Goal: Use online tool/utility: Utilize a website feature to perform a specific function

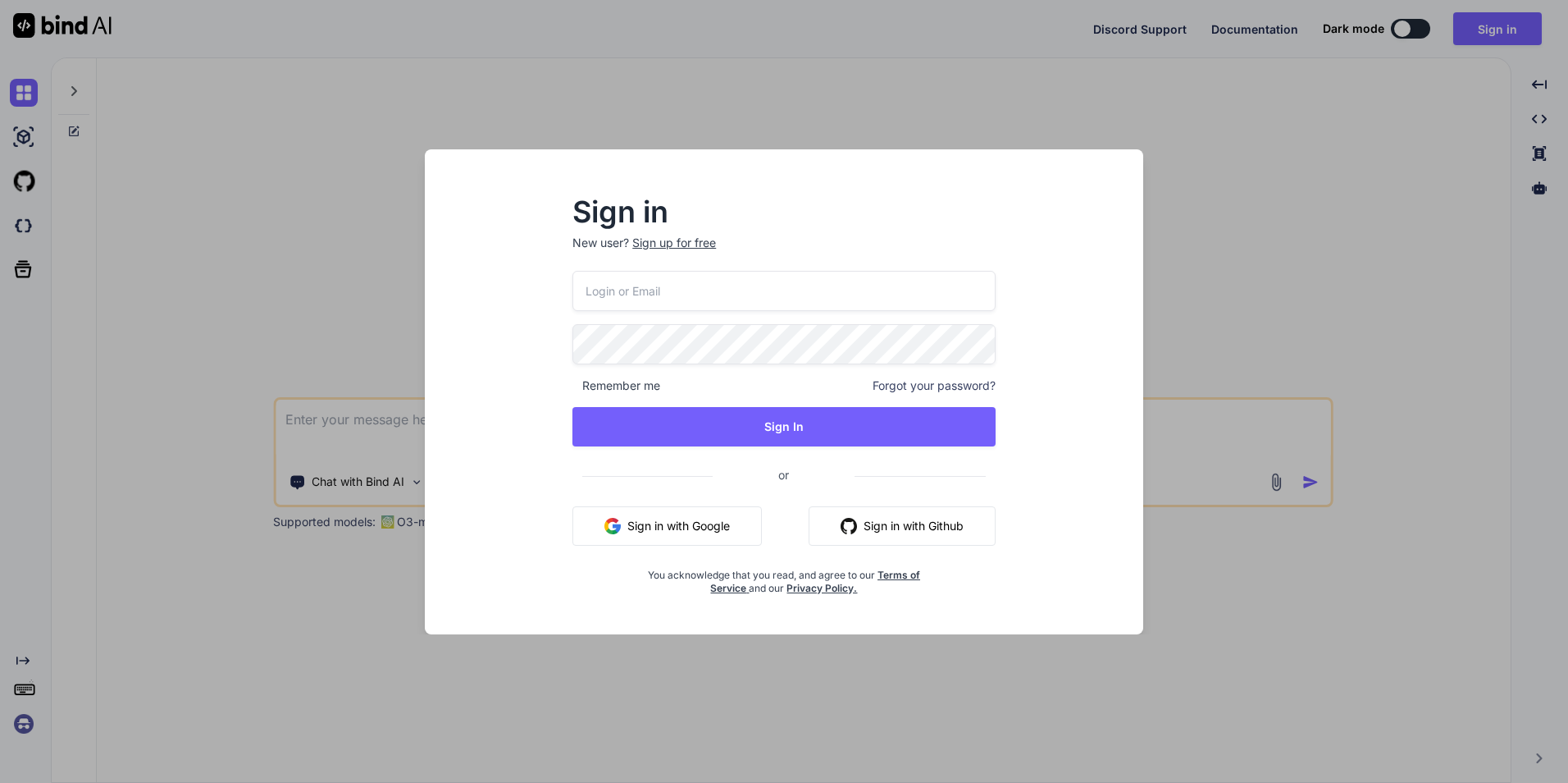
click at [672, 286] on input "email" at bounding box center [784, 290] width 423 height 40
type input "d"
click at [650, 294] on input "email" at bounding box center [784, 290] width 423 height 40
type input "[EMAIL_ADDRESS][DOMAIN_NAME]"
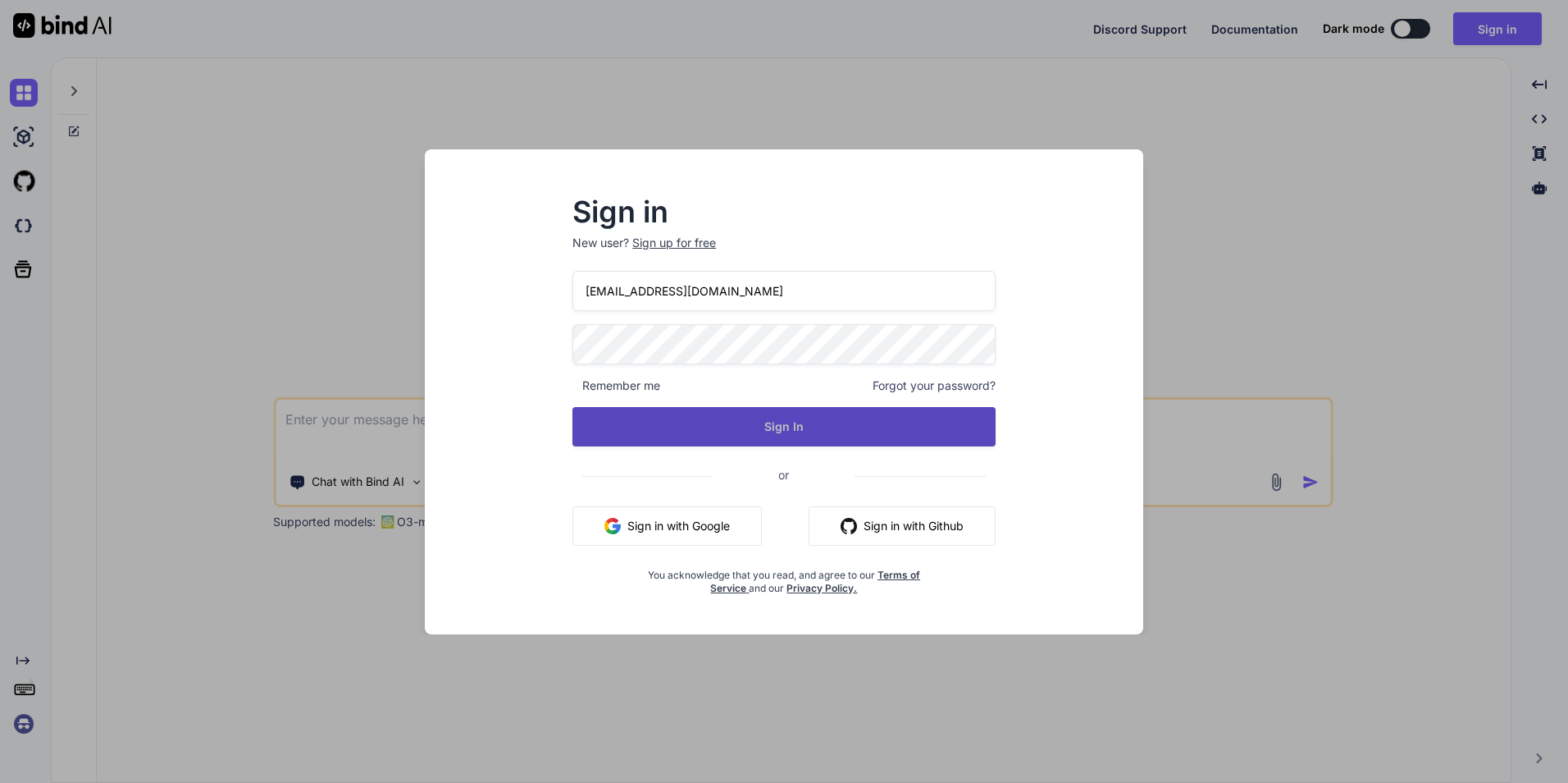
click at [758, 421] on button "Sign In" at bounding box center [784, 426] width 423 height 39
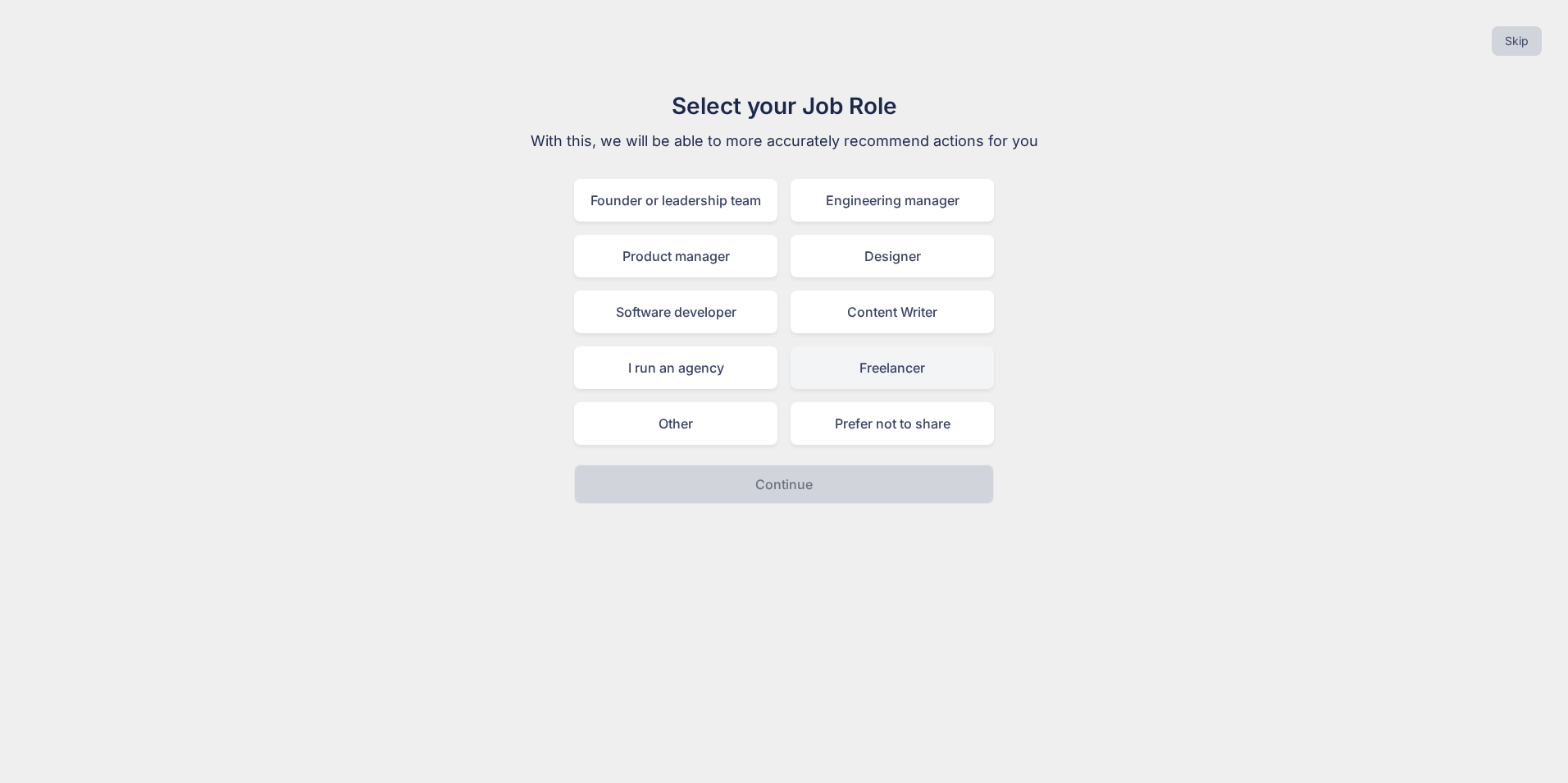
click at [889, 361] on div "Freelancer" at bounding box center [892, 367] width 204 height 43
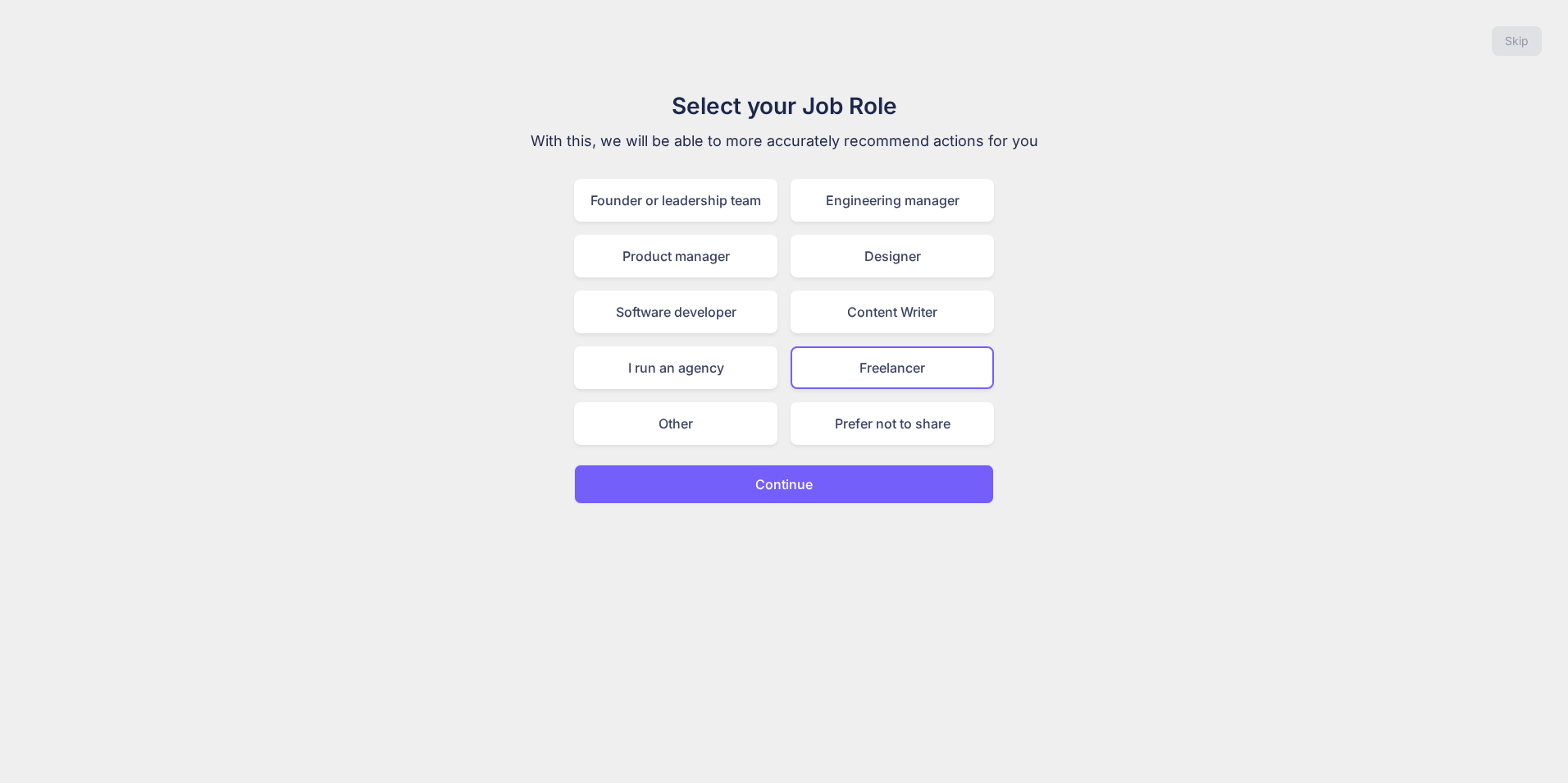
click at [907, 480] on button "Continue" at bounding box center [784, 484] width 420 height 39
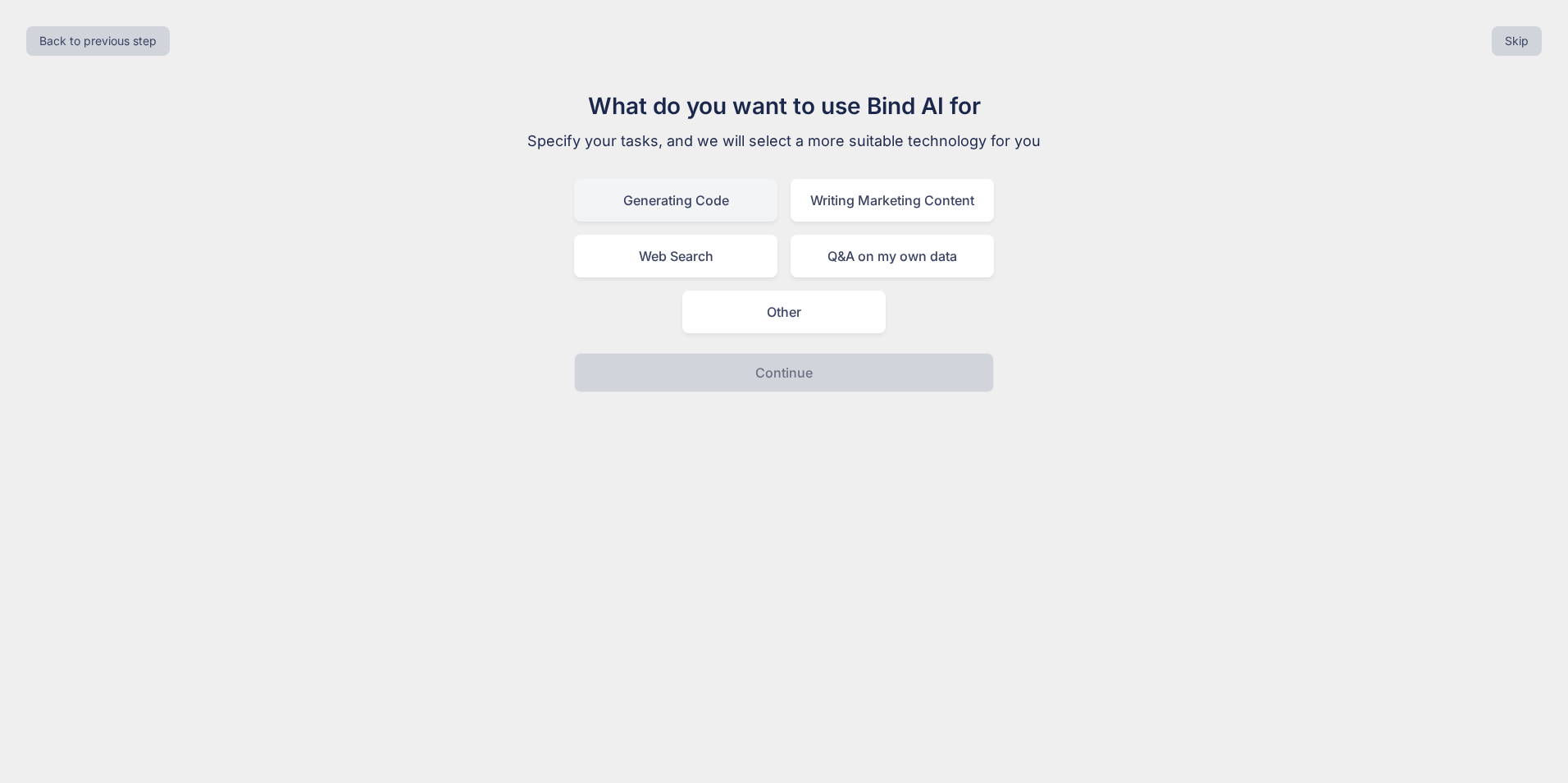
click at [692, 205] on div "Generating Code" at bounding box center [675, 200] width 204 height 43
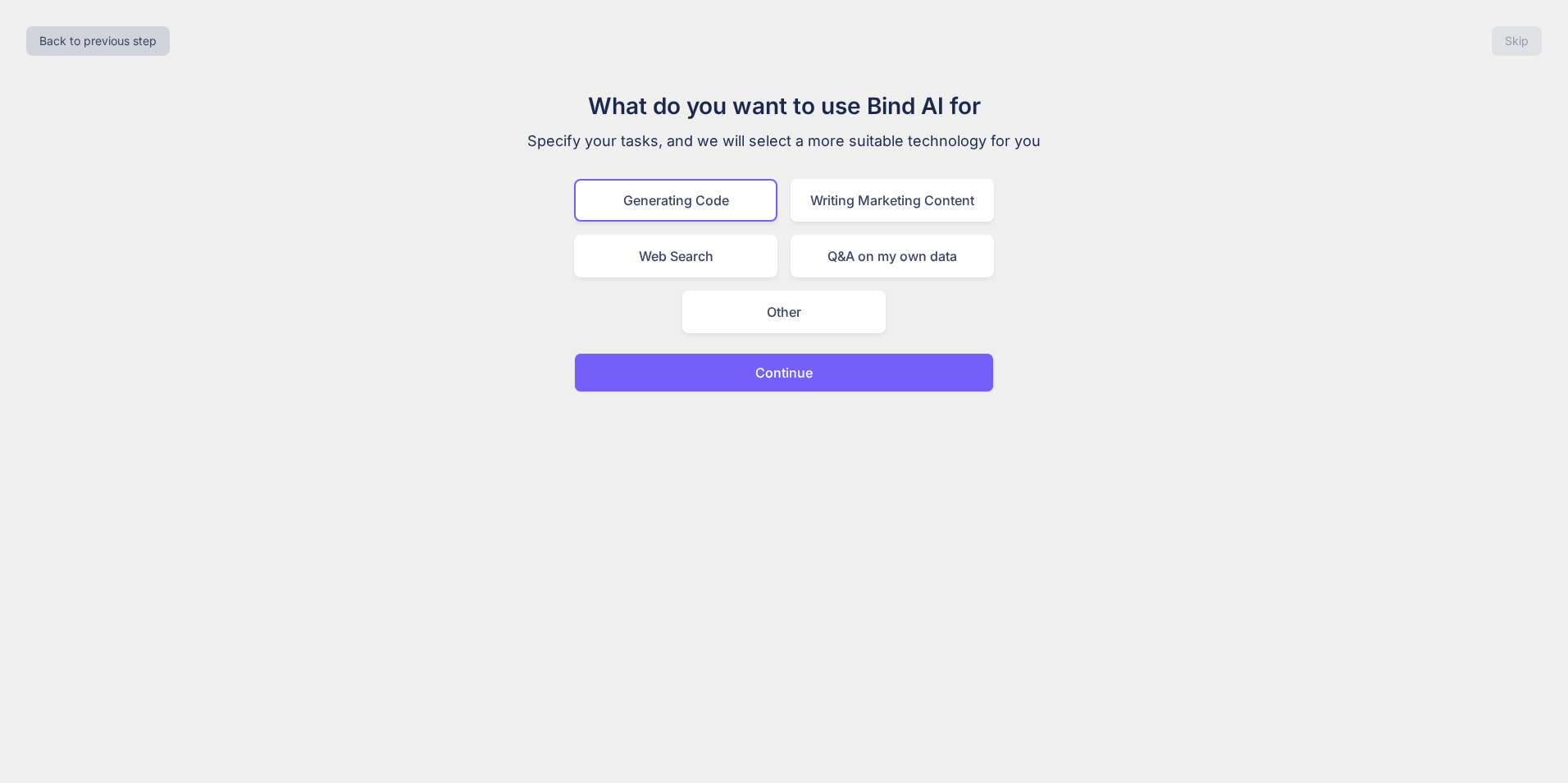
click at [816, 374] on button "Continue" at bounding box center [784, 373] width 420 height 39
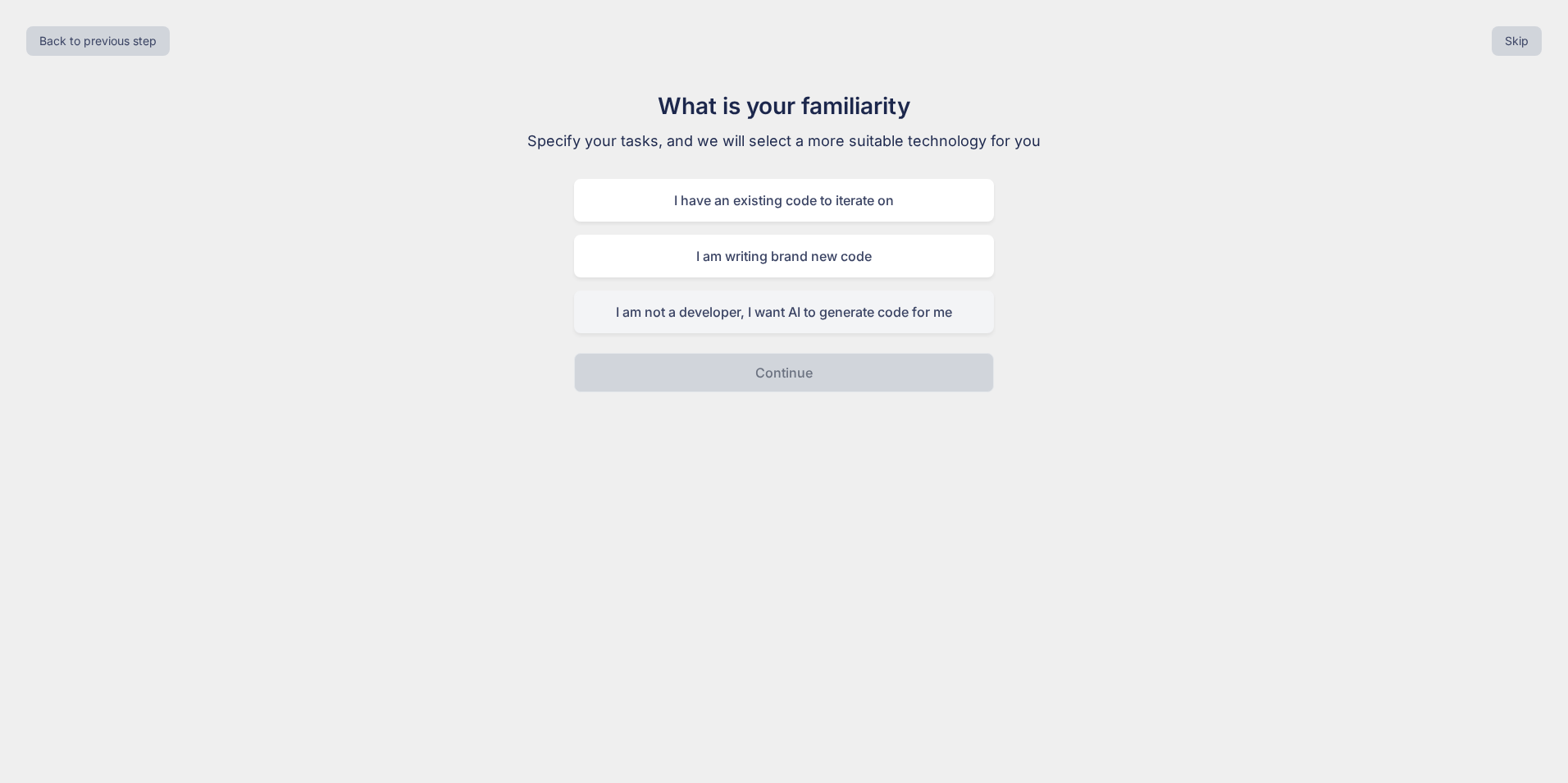
click at [828, 314] on div "I am not a developer, I want AI to generate code for me" at bounding box center [784, 311] width 420 height 43
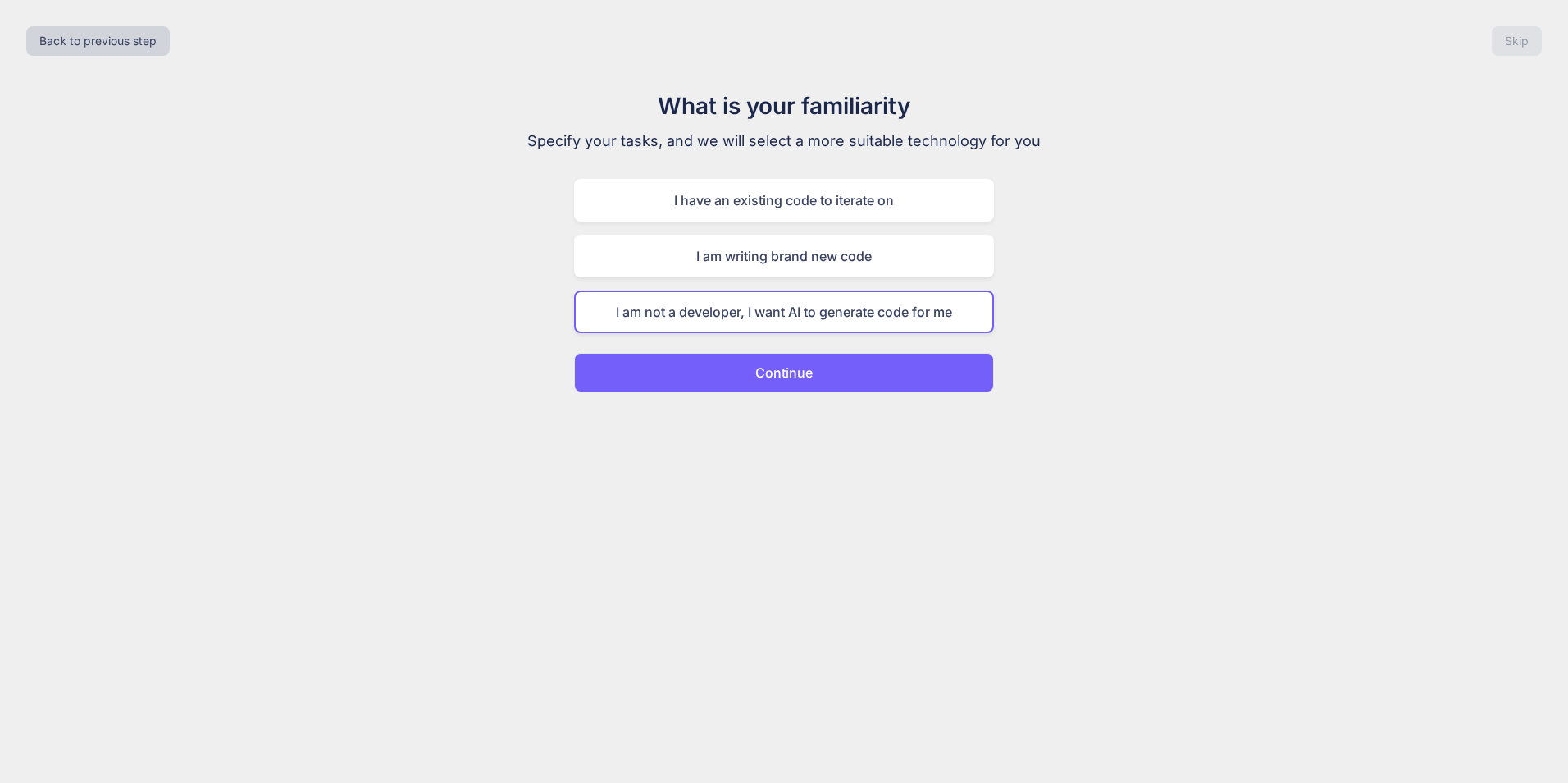
click at [833, 391] on button "Continue" at bounding box center [784, 373] width 420 height 39
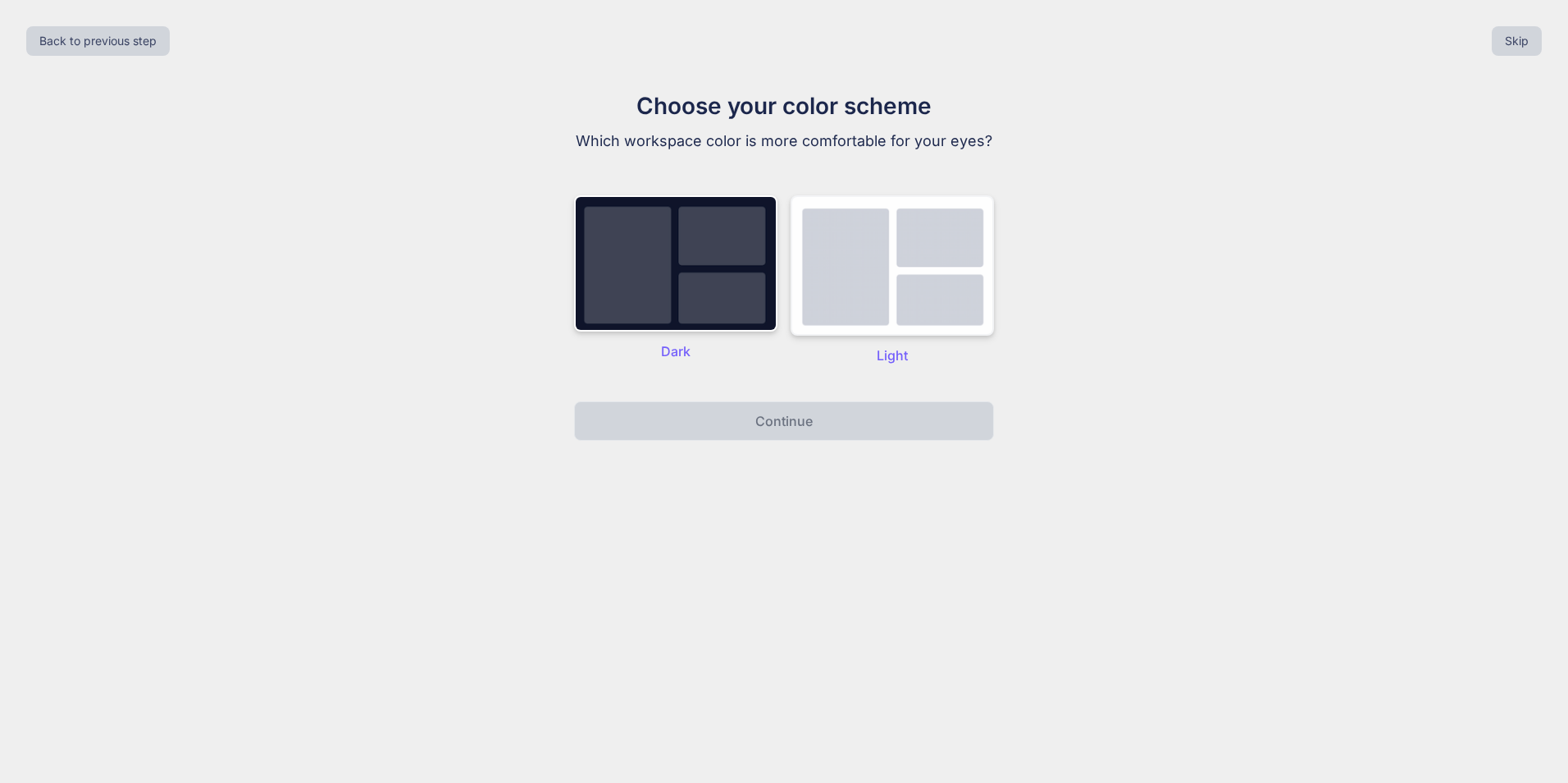
click at [835, 302] on img at bounding box center [892, 265] width 204 height 141
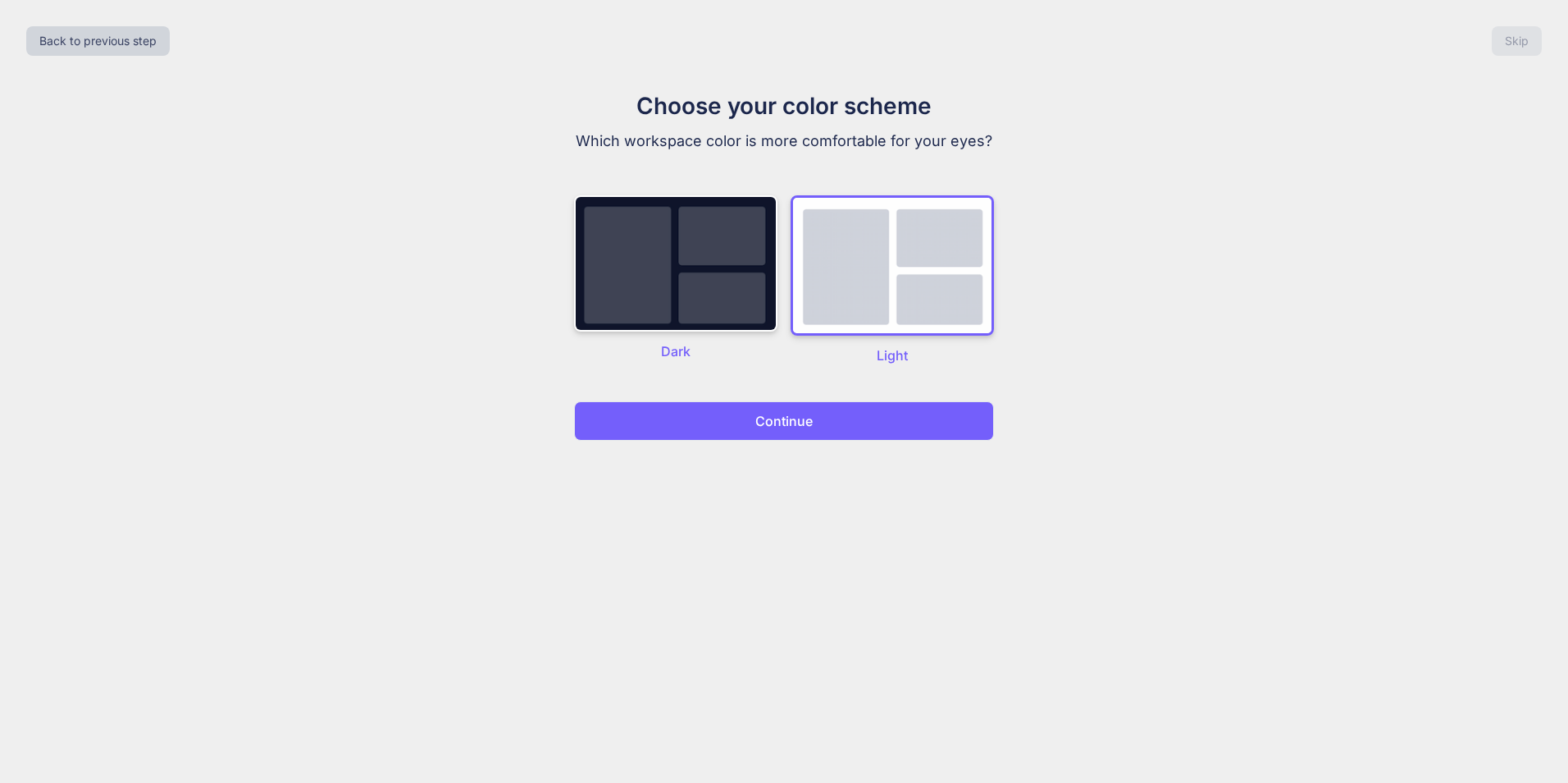
click at [822, 413] on button "Continue" at bounding box center [784, 421] width 420 height 39
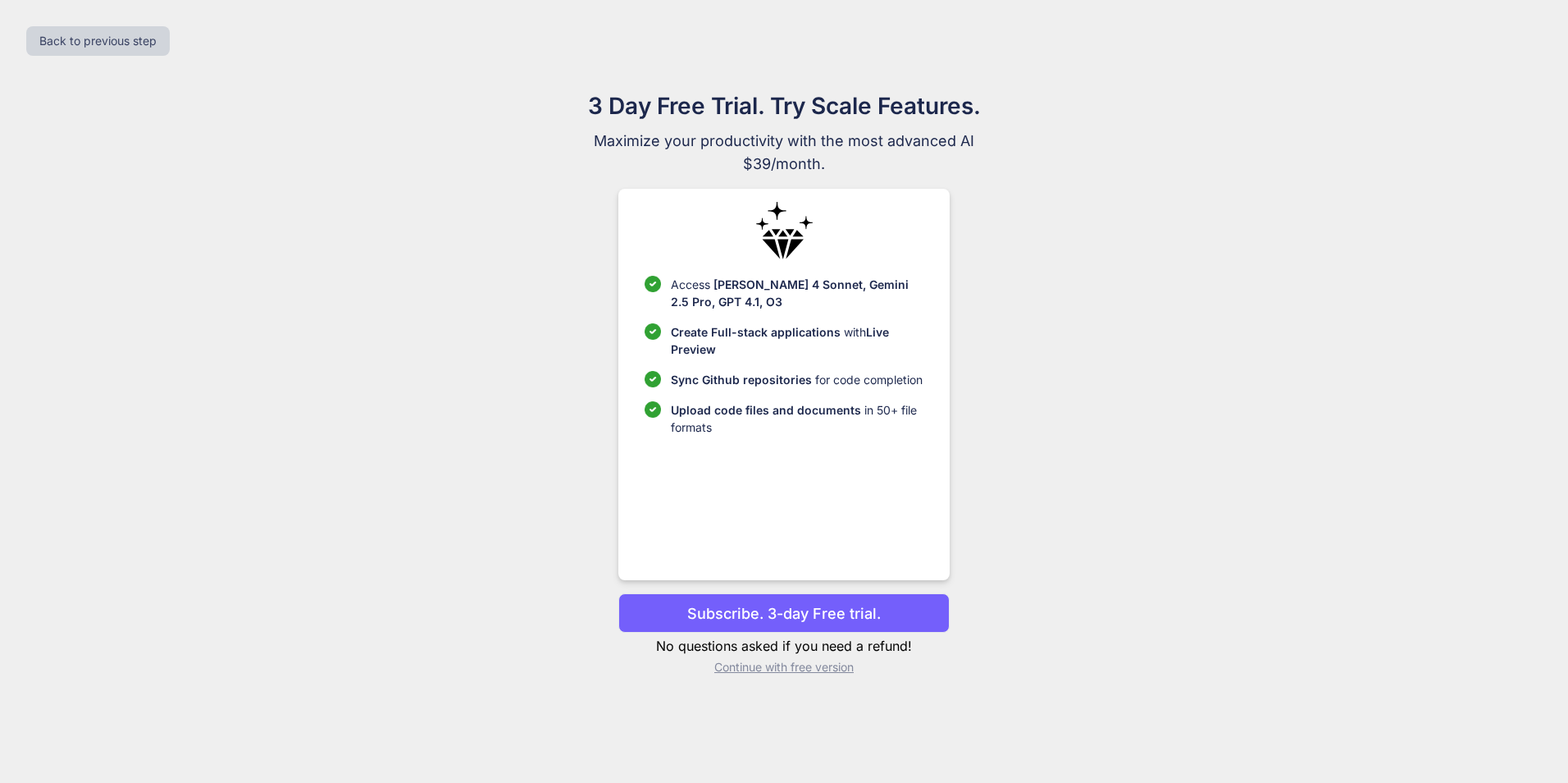
click at [807, 663] on p "Continue with free version" at bounding box center [784, 666] width 331 height 16
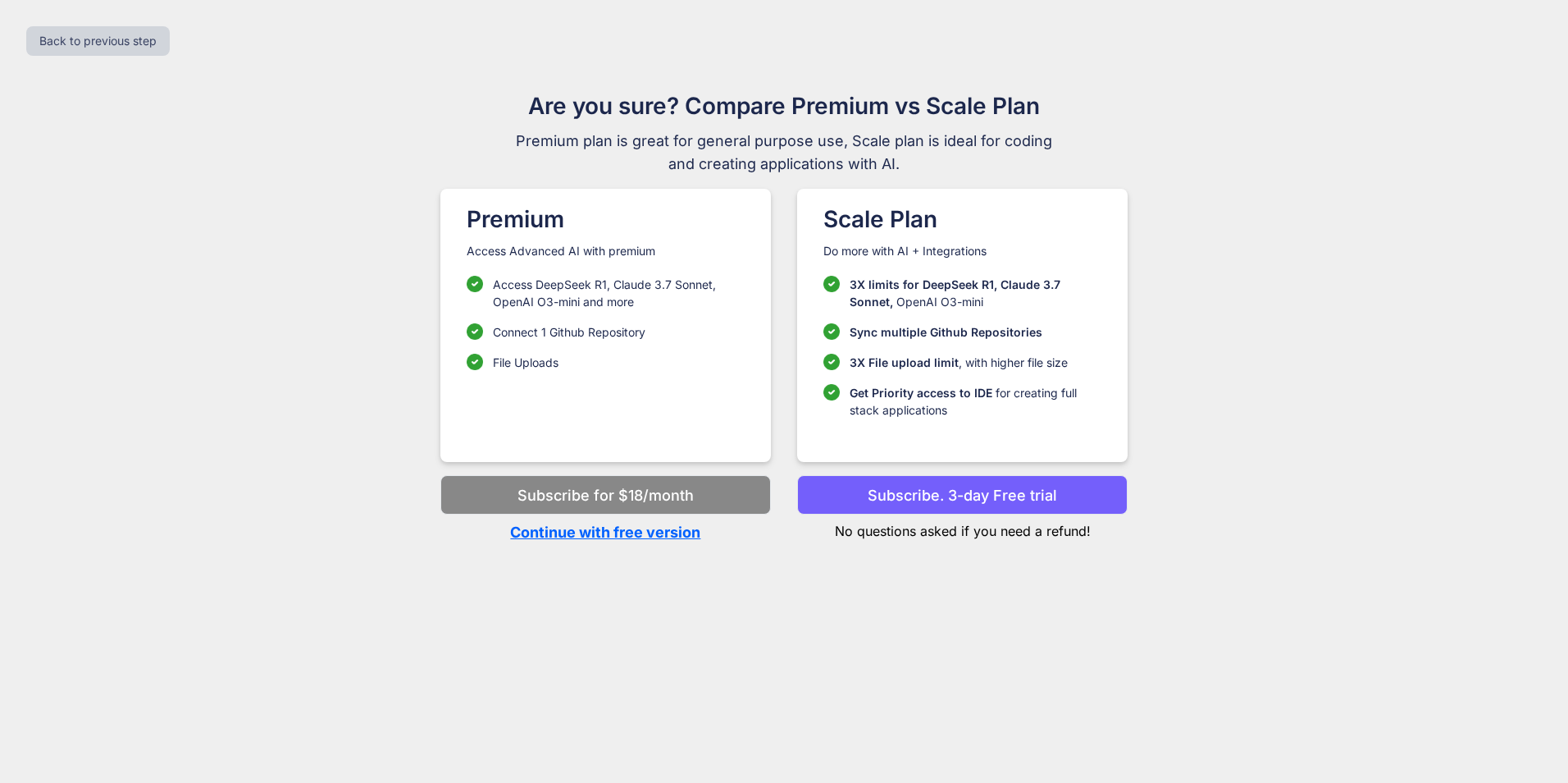
click at [638, 529] on p "Continue with free version" at bounding box center [606, 532] width 331 height 22
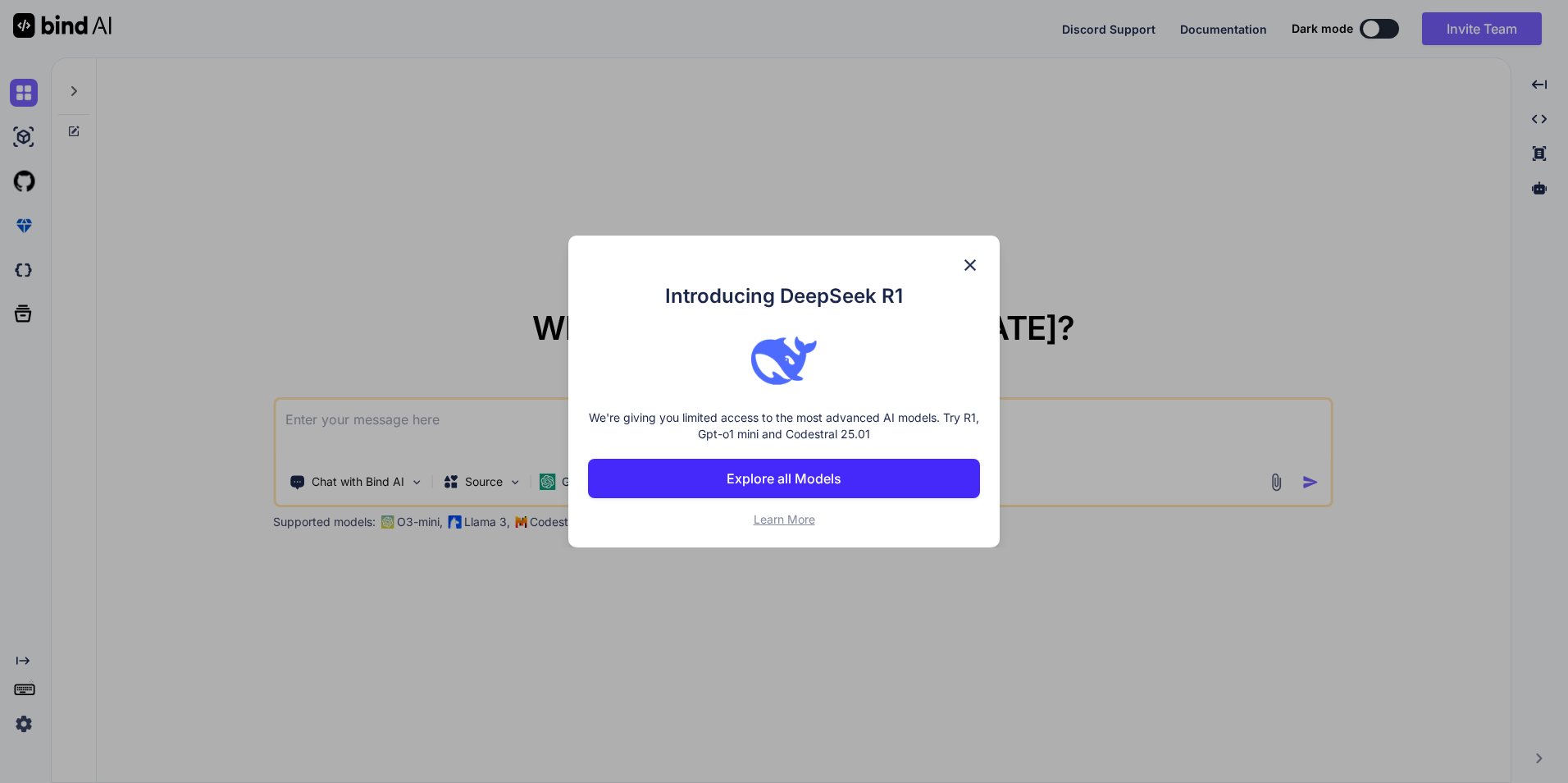
type textarea "x"
click at [803, 479] on p "Explore all Models" at bounding box center [784, 479] width 115 height 20
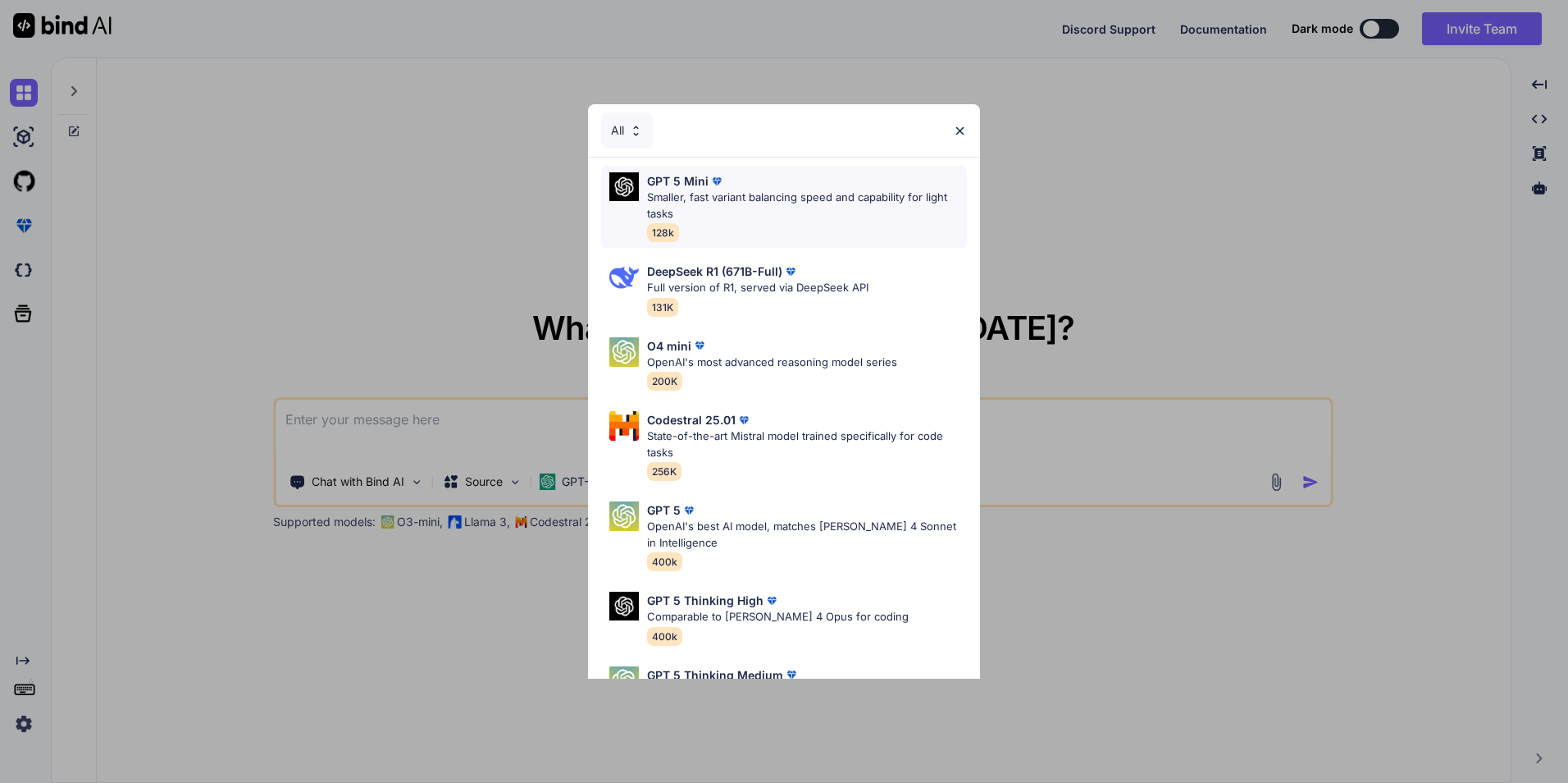
click at [723, 182] on img at bounding box center [717, 182] width 16 height 16
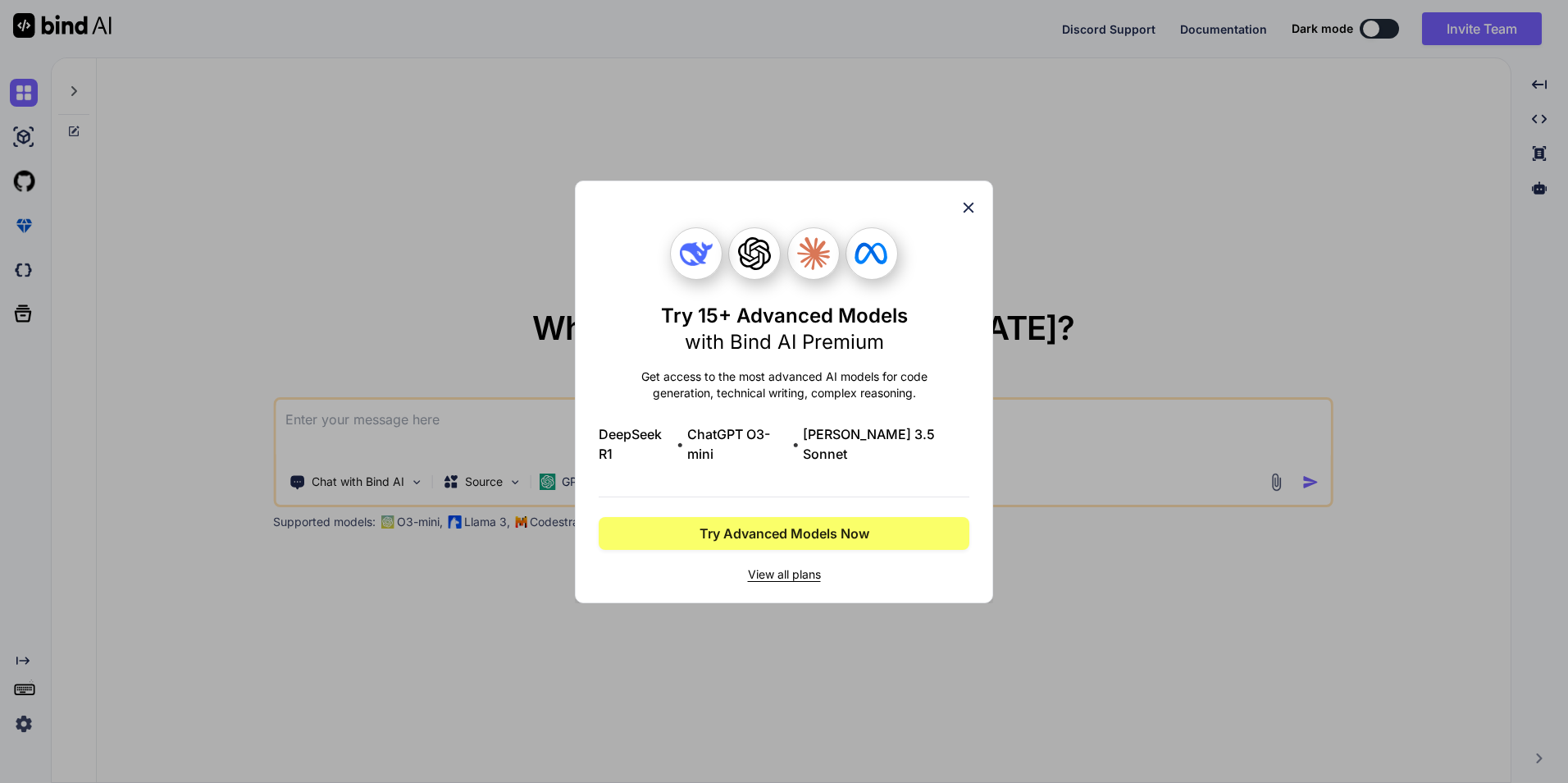
click at [974, 213] on icon at bounding box center [969, 207] width 18 height 18
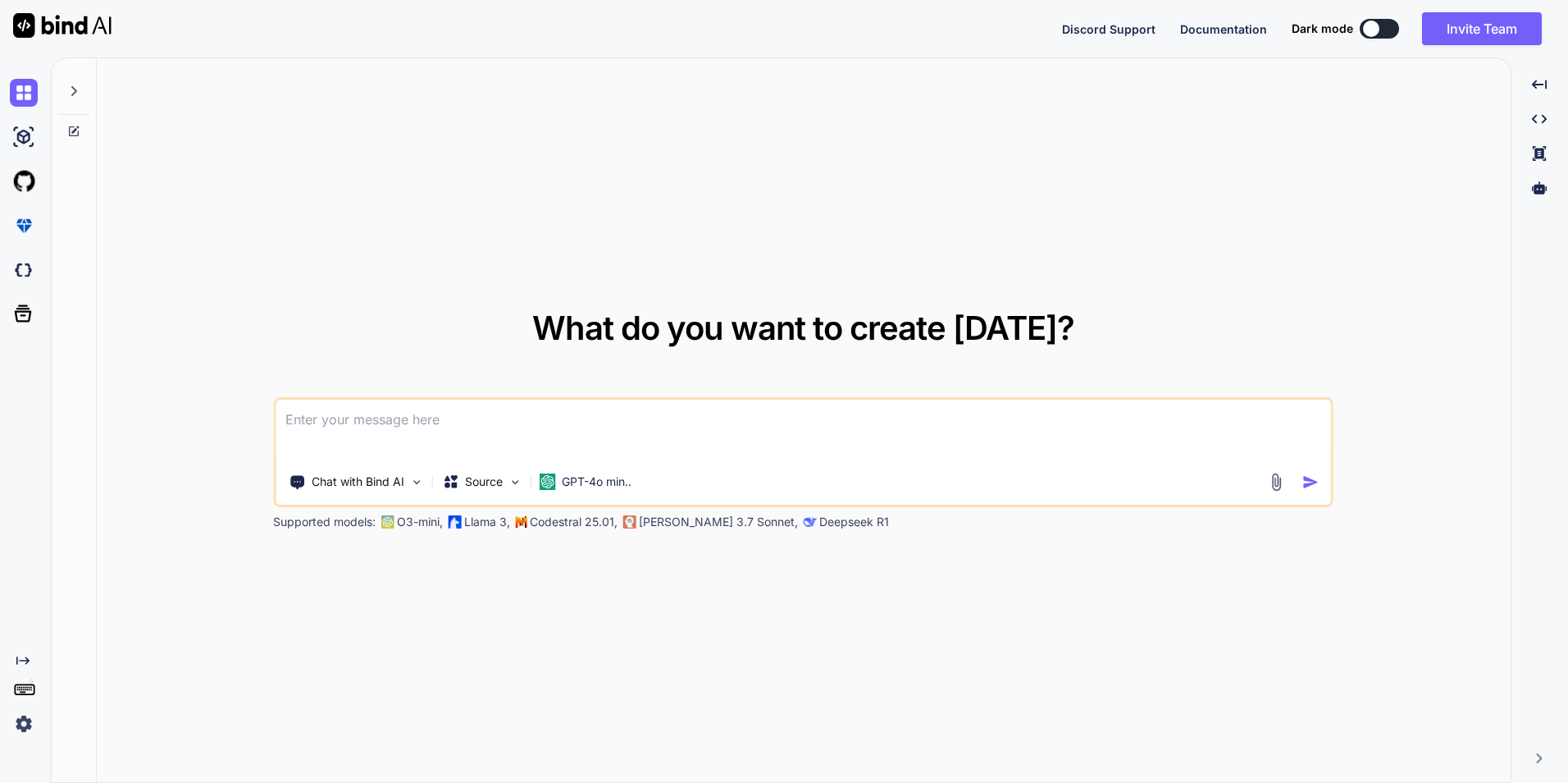
click at [446, 426] on textarea at bounding box center [803, 430] width 1056 height 61
click at [1269, 479] on img at bounding box center [1276, 481] width 19 height 19
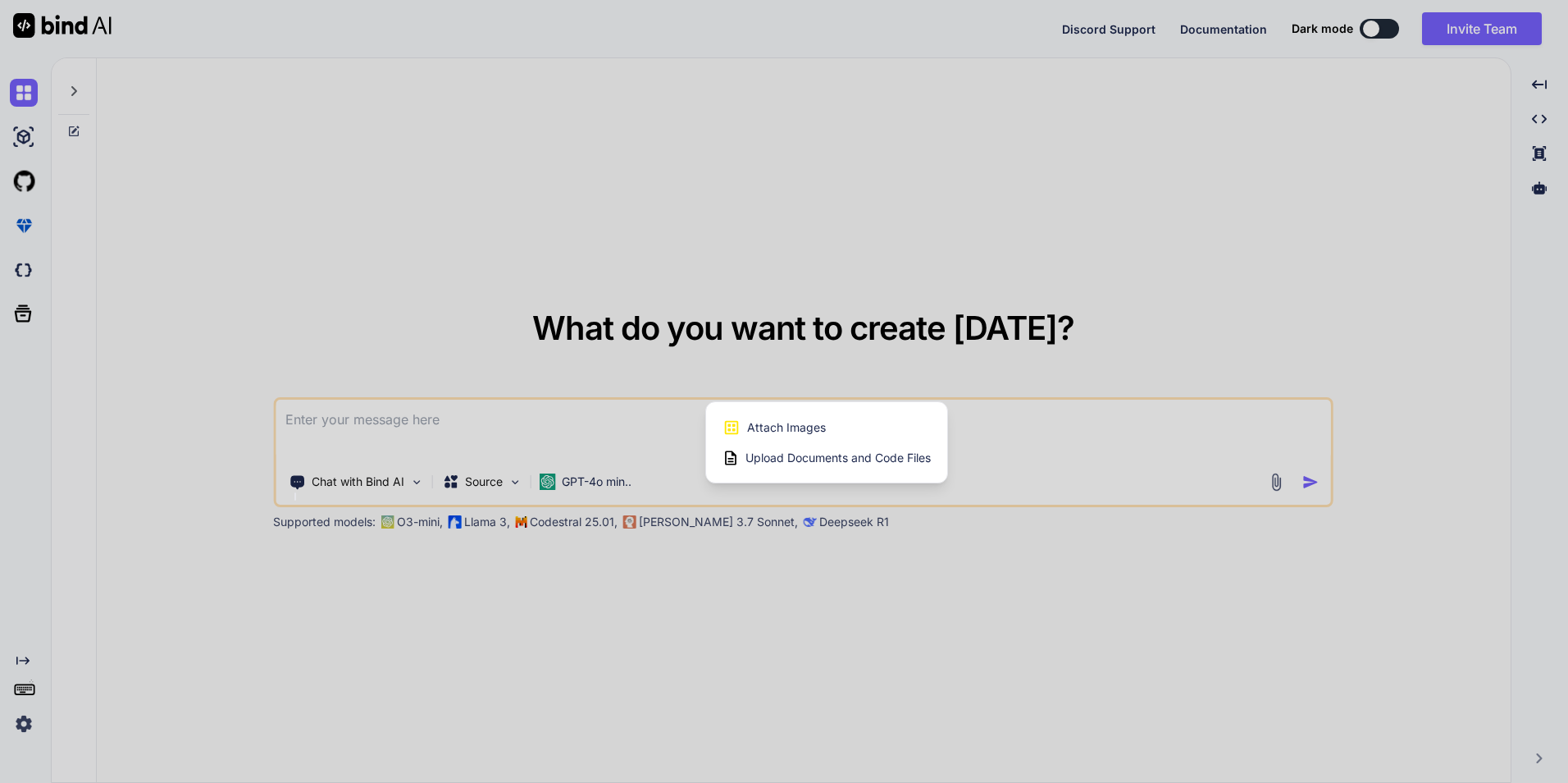
click at [849, 462] on span "Upload Documents and Code Files" at bounding box center [838, 457] width 185 height 16
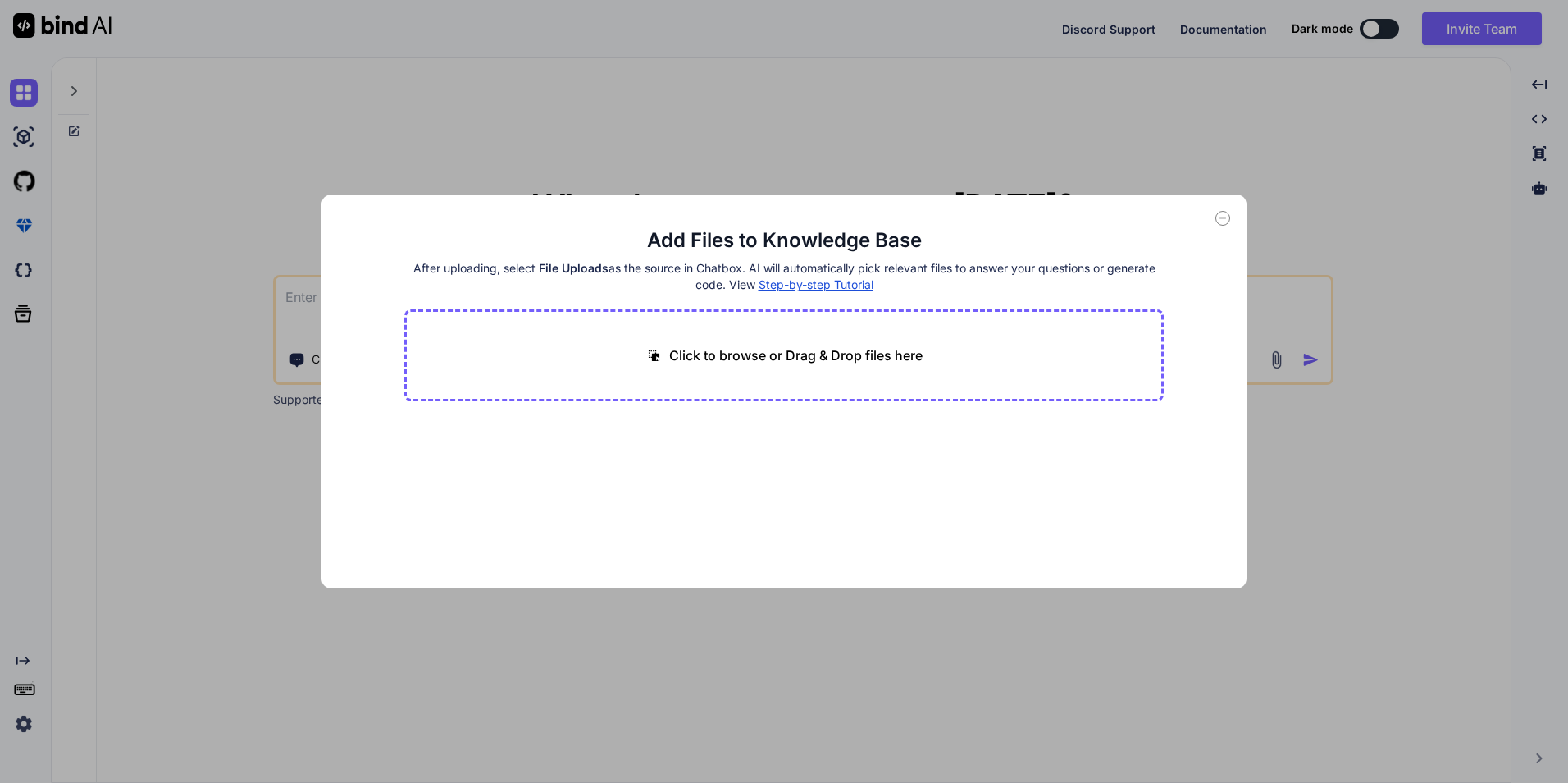
click at [832, 346] on p "Click to browse or Drag & Drop files here" at bounding box center [795, 355] width 253 height 20
click at [910, 368] on div "Click to browse or Drag & Drop files here" at bounding box center [784, 355] width 760 height 92
click at [771, 353] on p "Click to browse or Drag & Drop files here" at bounding box center [795, 355] width 253 height 20
type input "C:\fakepath\Healthcare AI Resource Planning Analysis.docx"
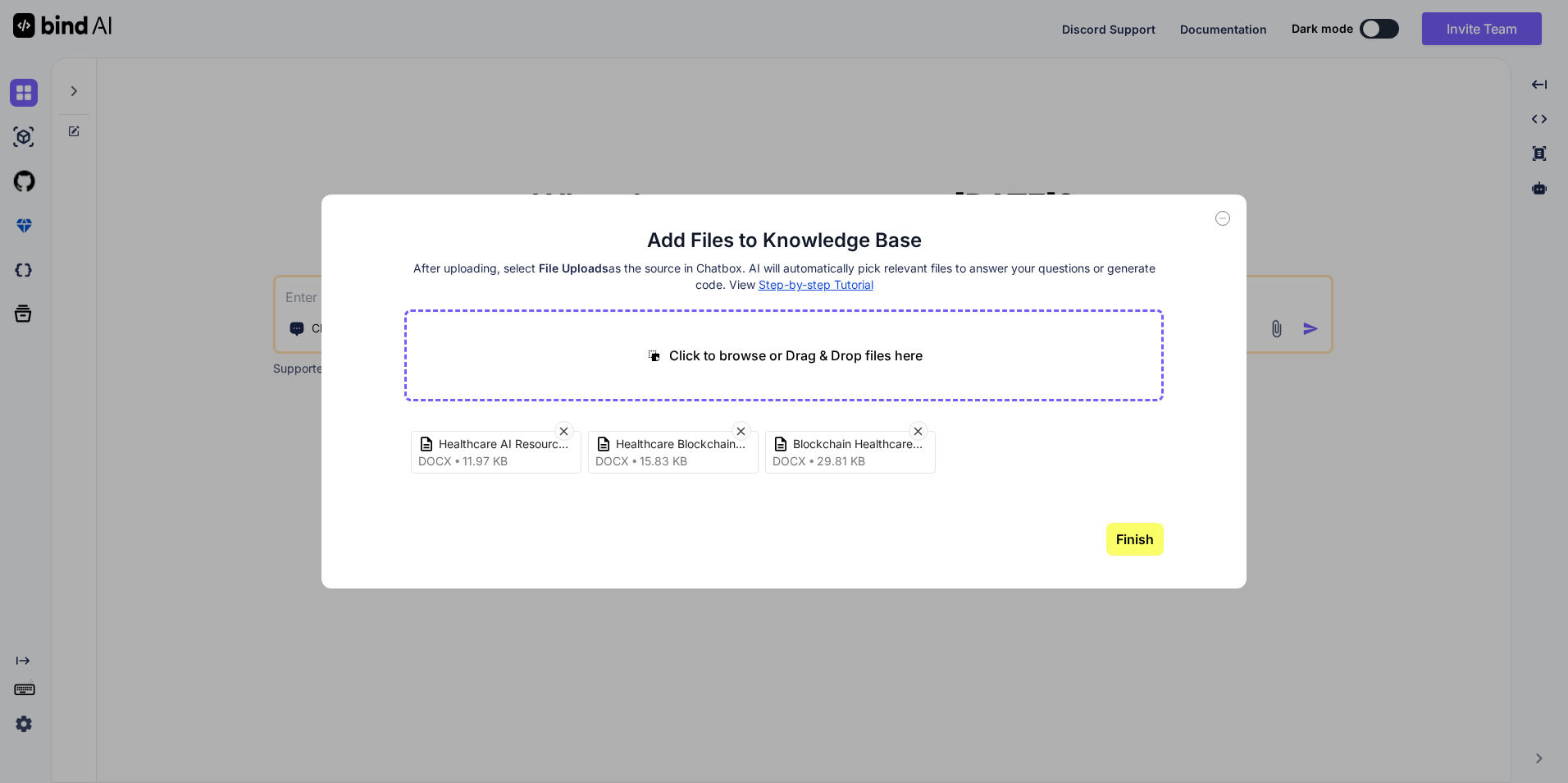
click at [1146, 541] on button "Finish" at bounding box center [1135, 538] width 58 height 33
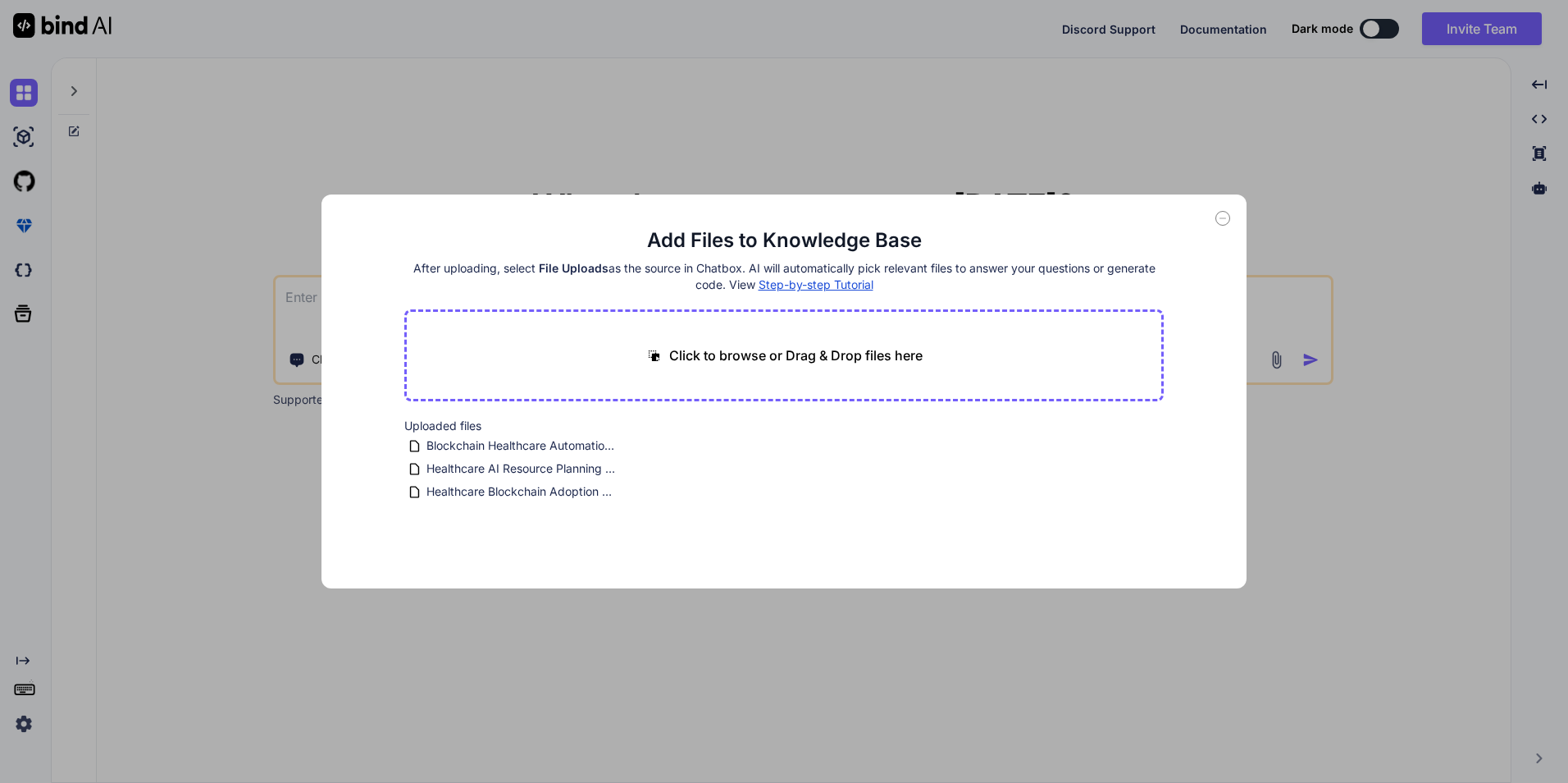
click at [1200, 533] on div "Add Files to Knowledge Base After uploading, select File Uploads as the source …" at bounding box center [784, 392] width 925 height 394
click at [1226, 221] on icon at bounding box center [1223, 218] width 15 height 15
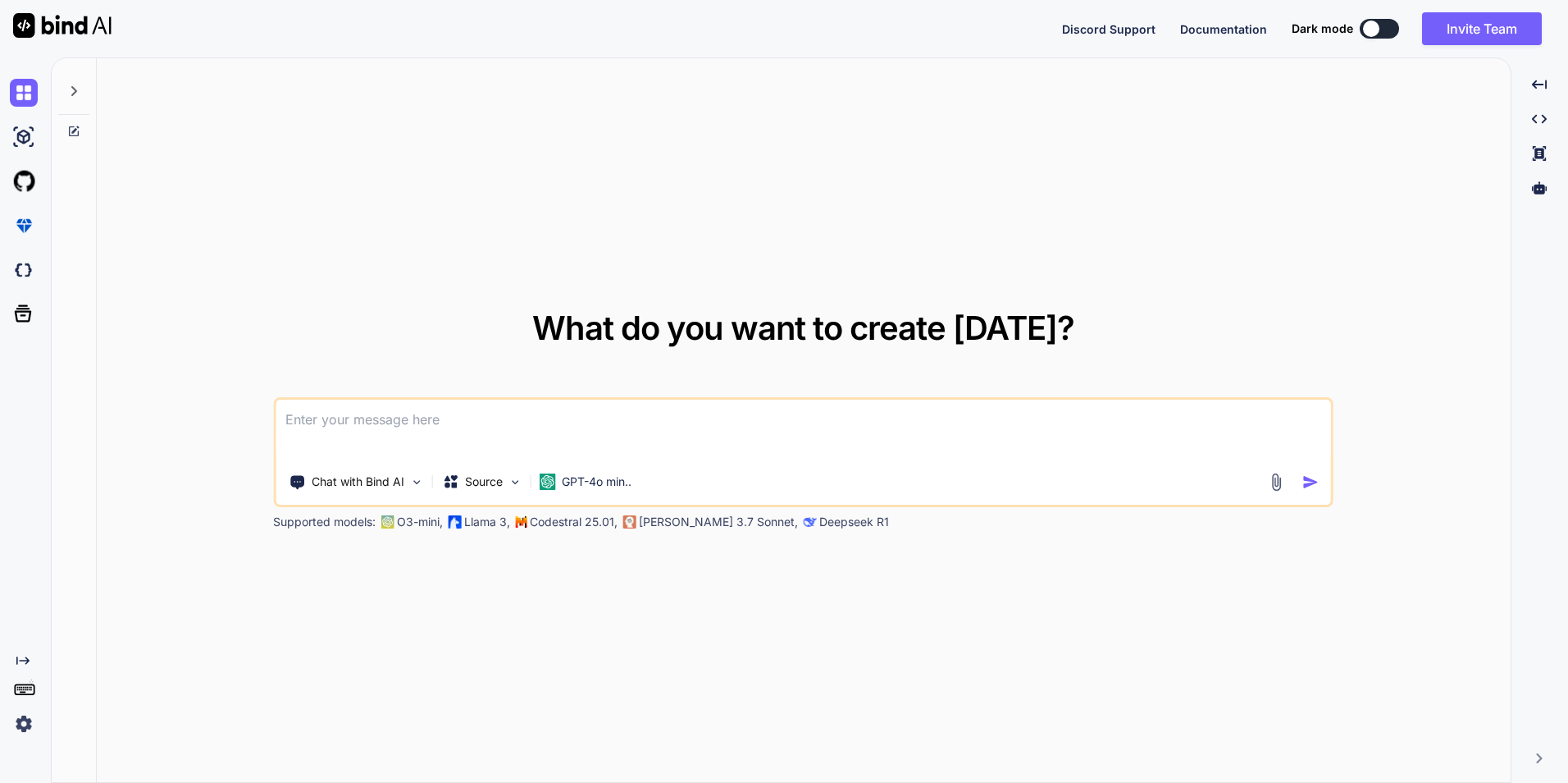
click at [1282, 479] on img at bounding box center [1276, 481] width 19 height 19
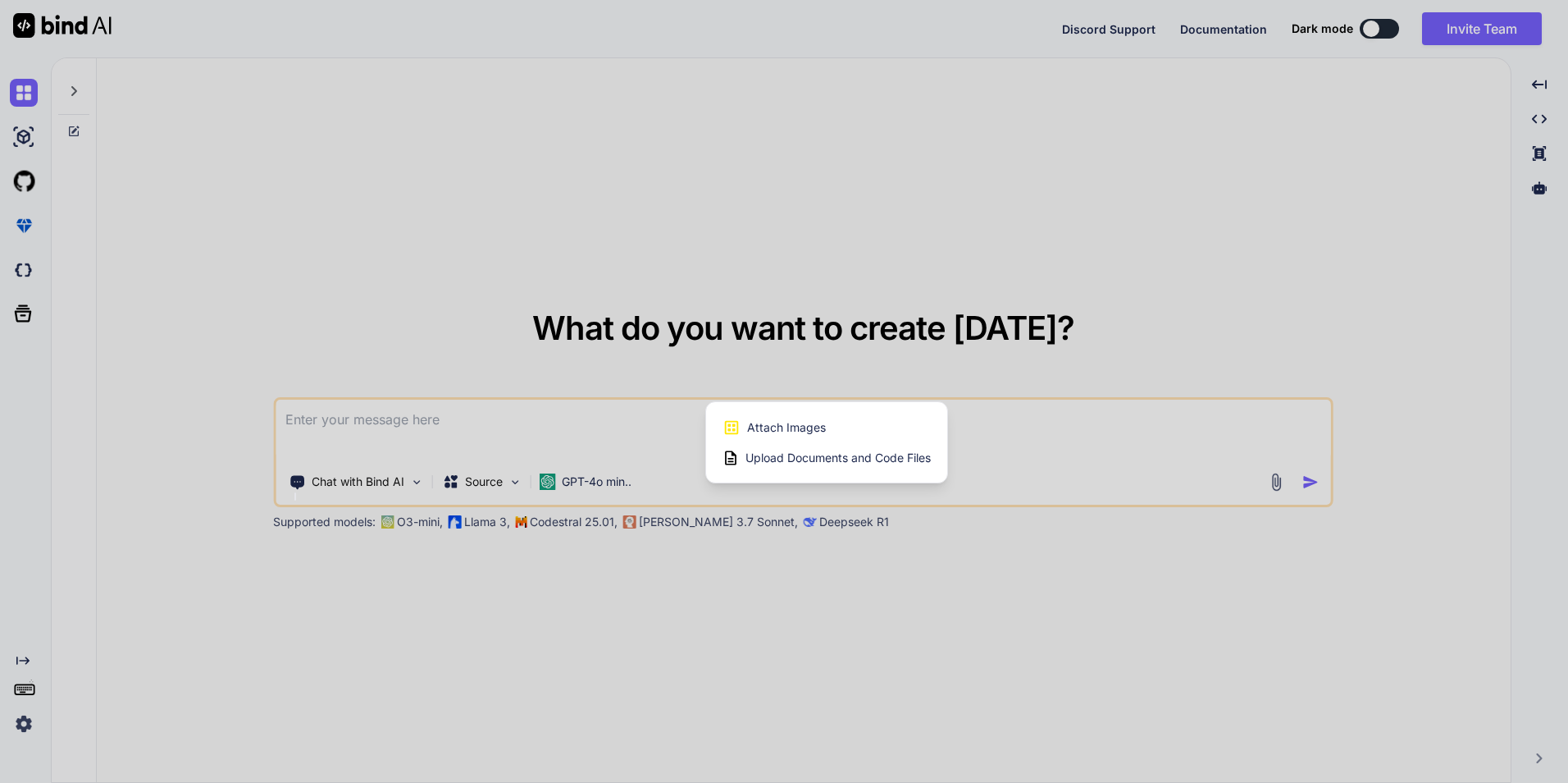
click at [834, 450] on span "Upload Documents and Code Files" at bounding box center [838, 457] width 185 height 16
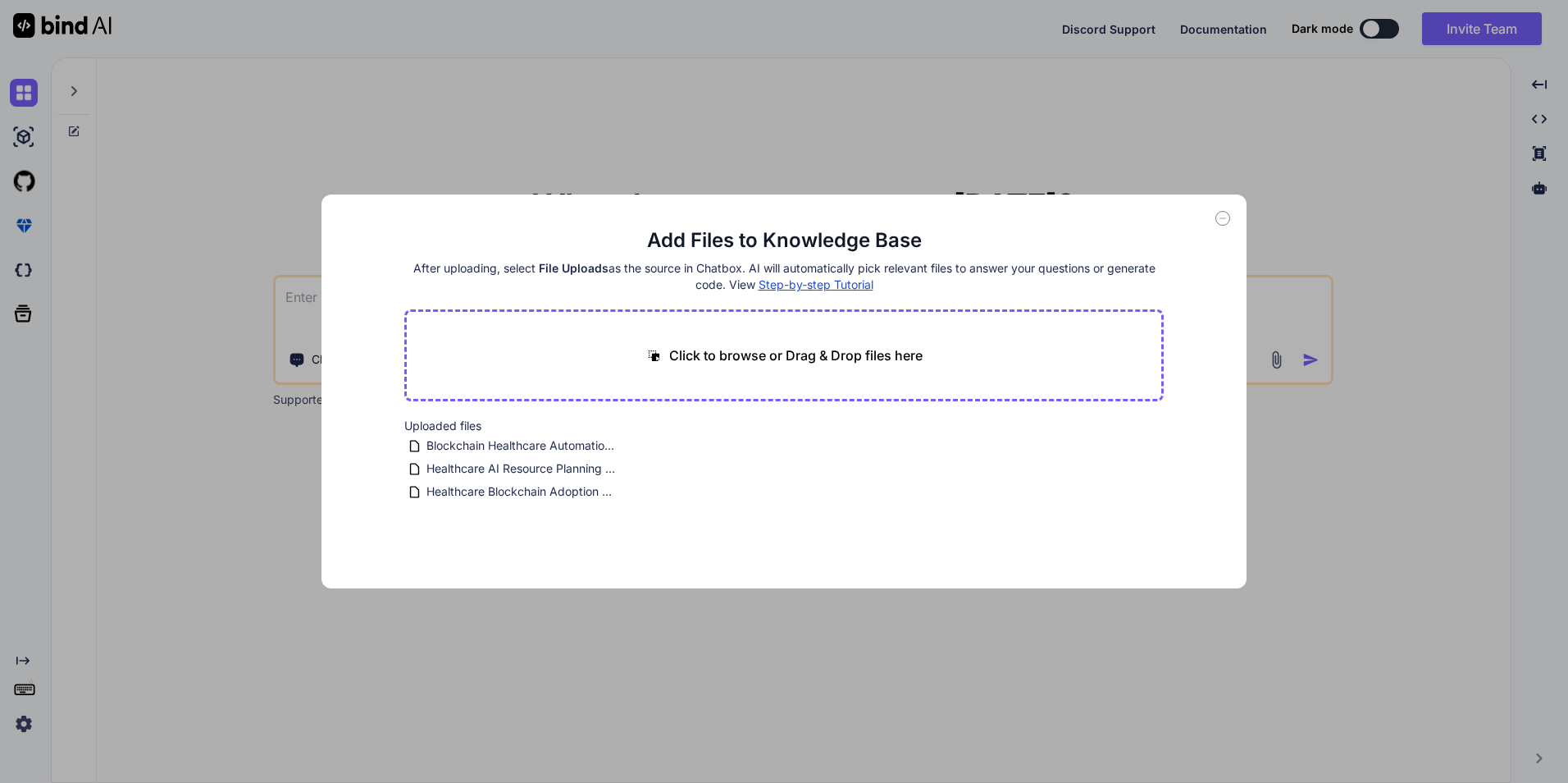
click at [1215, 211] on div "Add Files to Knowledge Base After uploading, select File Uploads as the source …" at bounding box center [784, 392] width 925 height 394
click at [1423, 398] on div "Add Files to Knowledge Base After uploading, select File Uploads as the source …" at bounding box center [784, 392] width 1568 height 783
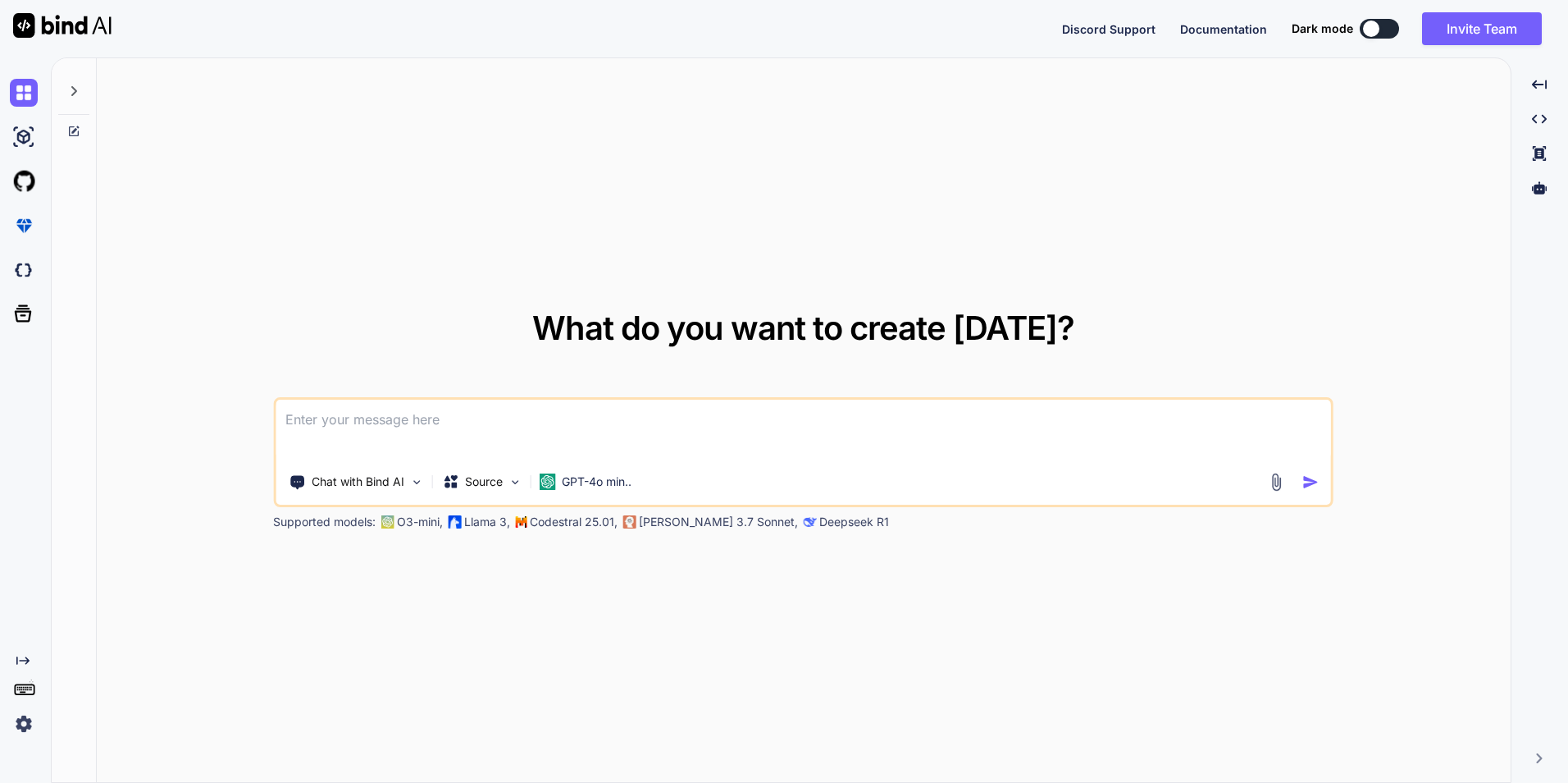
click at [395, 424] on textarea at bounding box center [803, 430] width 1056 height 61
click at [551, 416] on textarea at bounding box center [803, 430] width 1056 height 61
type textarea "Based on the 3 files uploaded I want a protype with requirements found in the d…"
click at [1311, 480] on img "button" at bounding box center [1310, 481] width 17 height 17
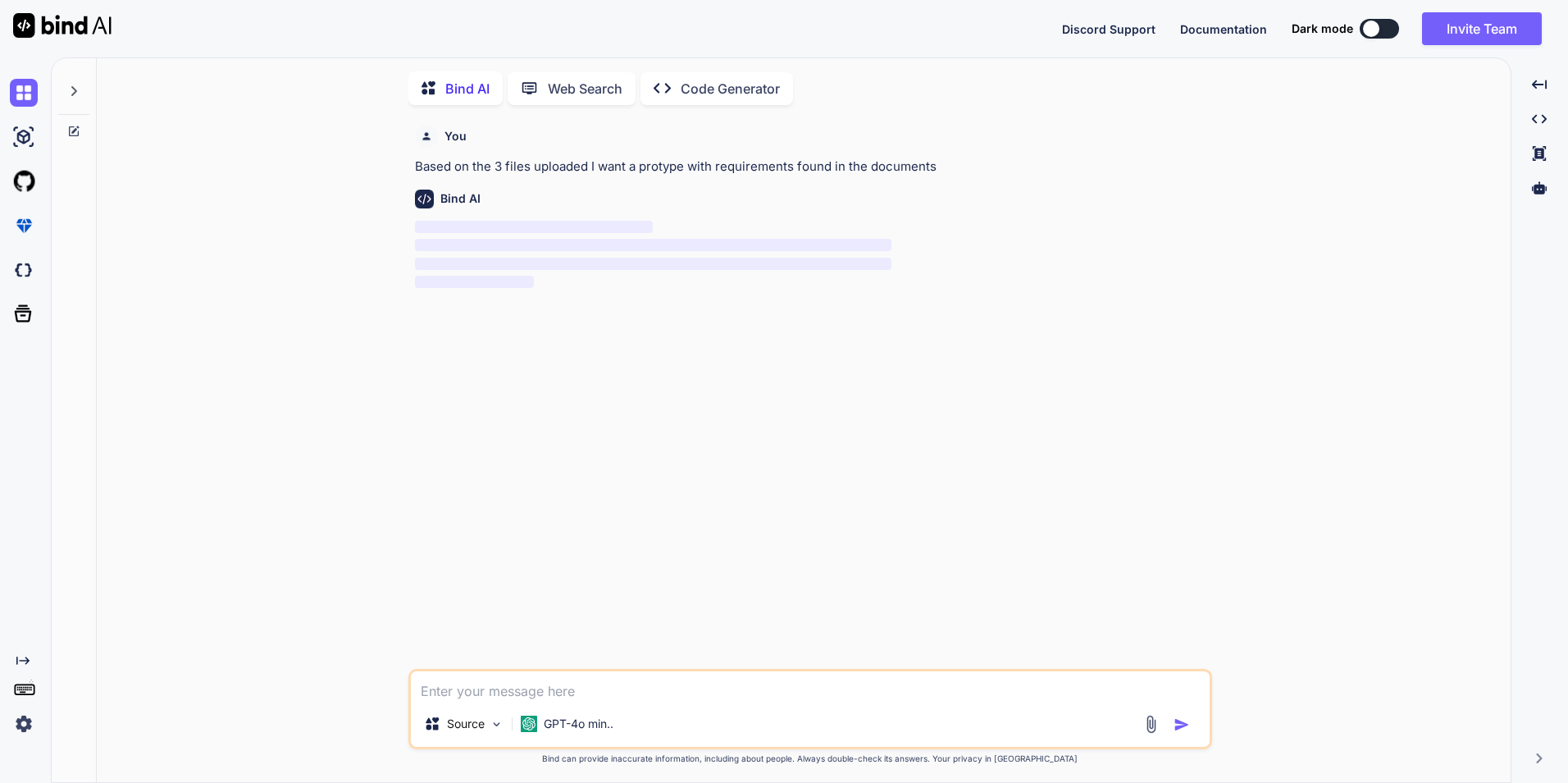
scroll to position [6, 0]
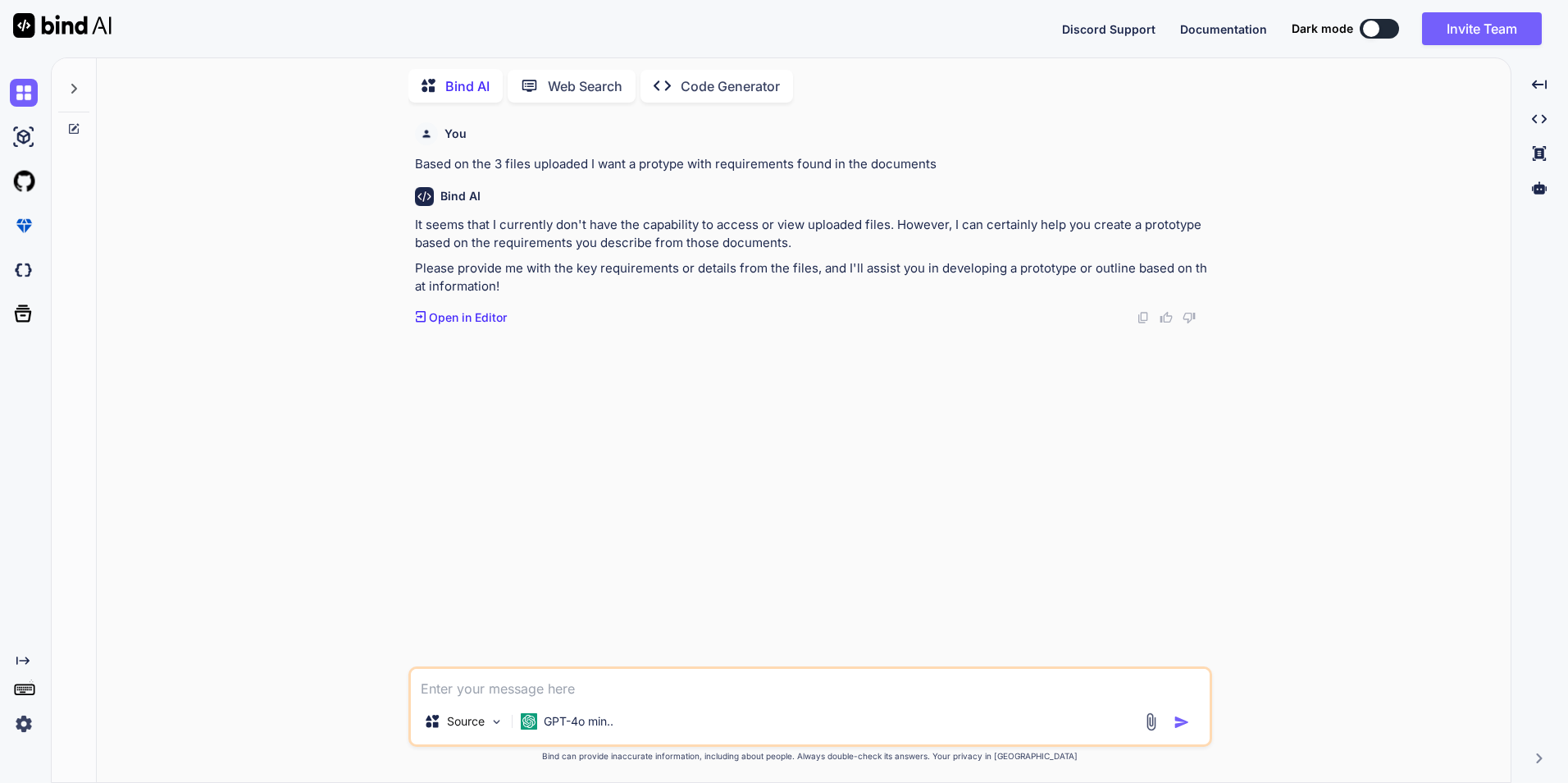
click at [1152, 715] on img at bounding box center [1151, 721] width 19 height 19
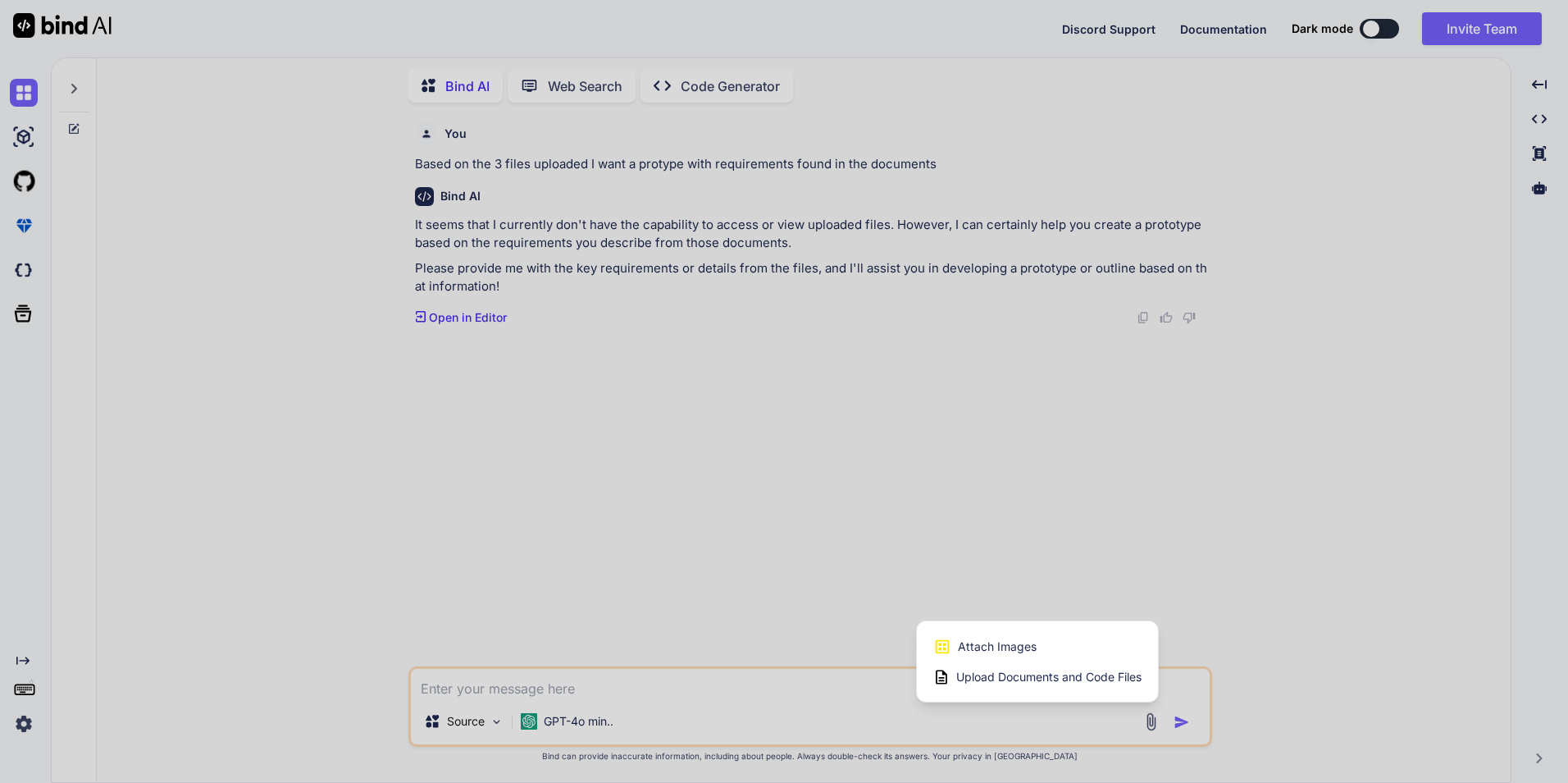
click at [1145, 716] on div at bounding box center [784, 392] width 1568 height 783
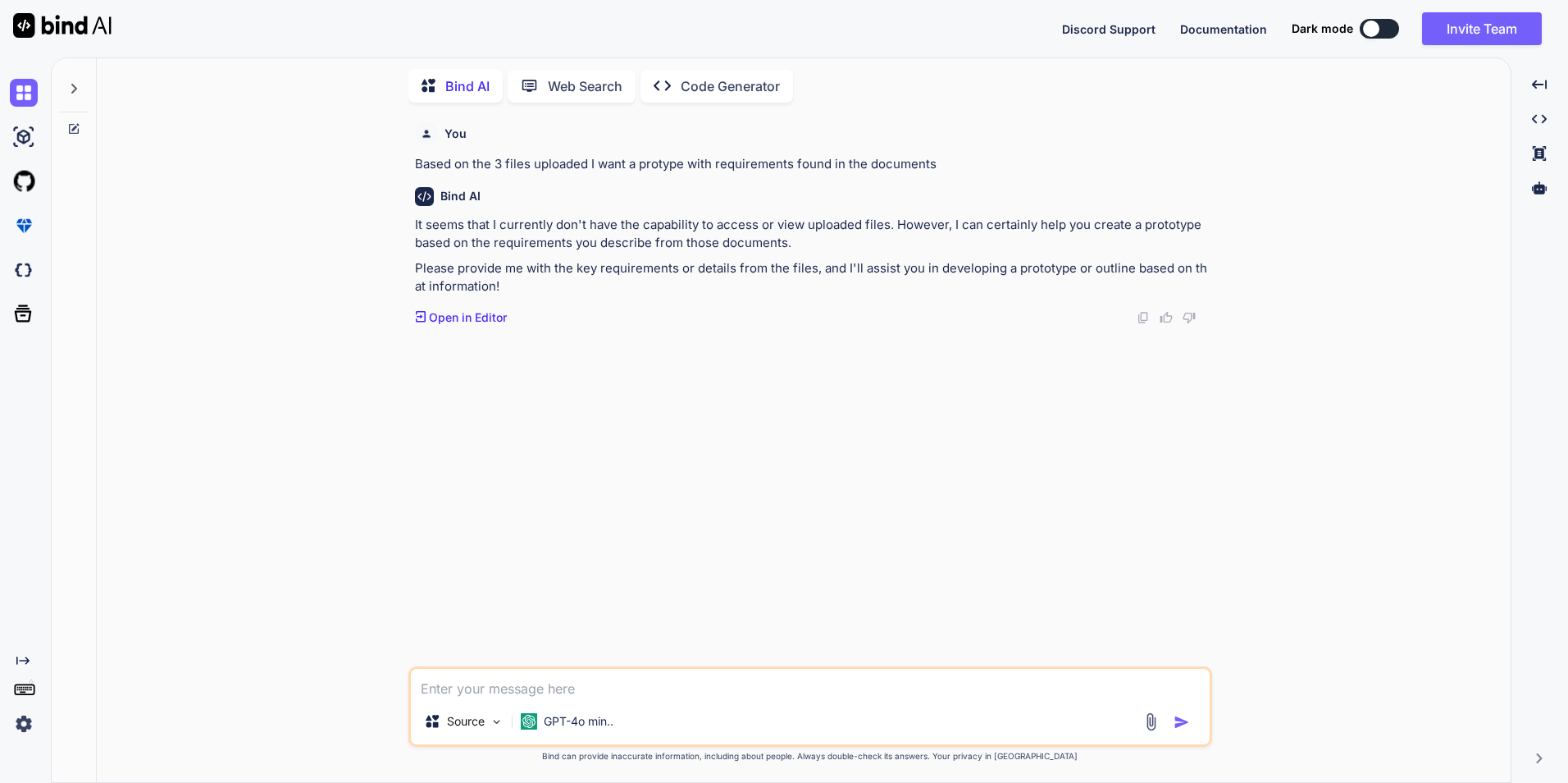
click at [1156, 728] on img at bounding box center [1151, 721] width 19 height 19
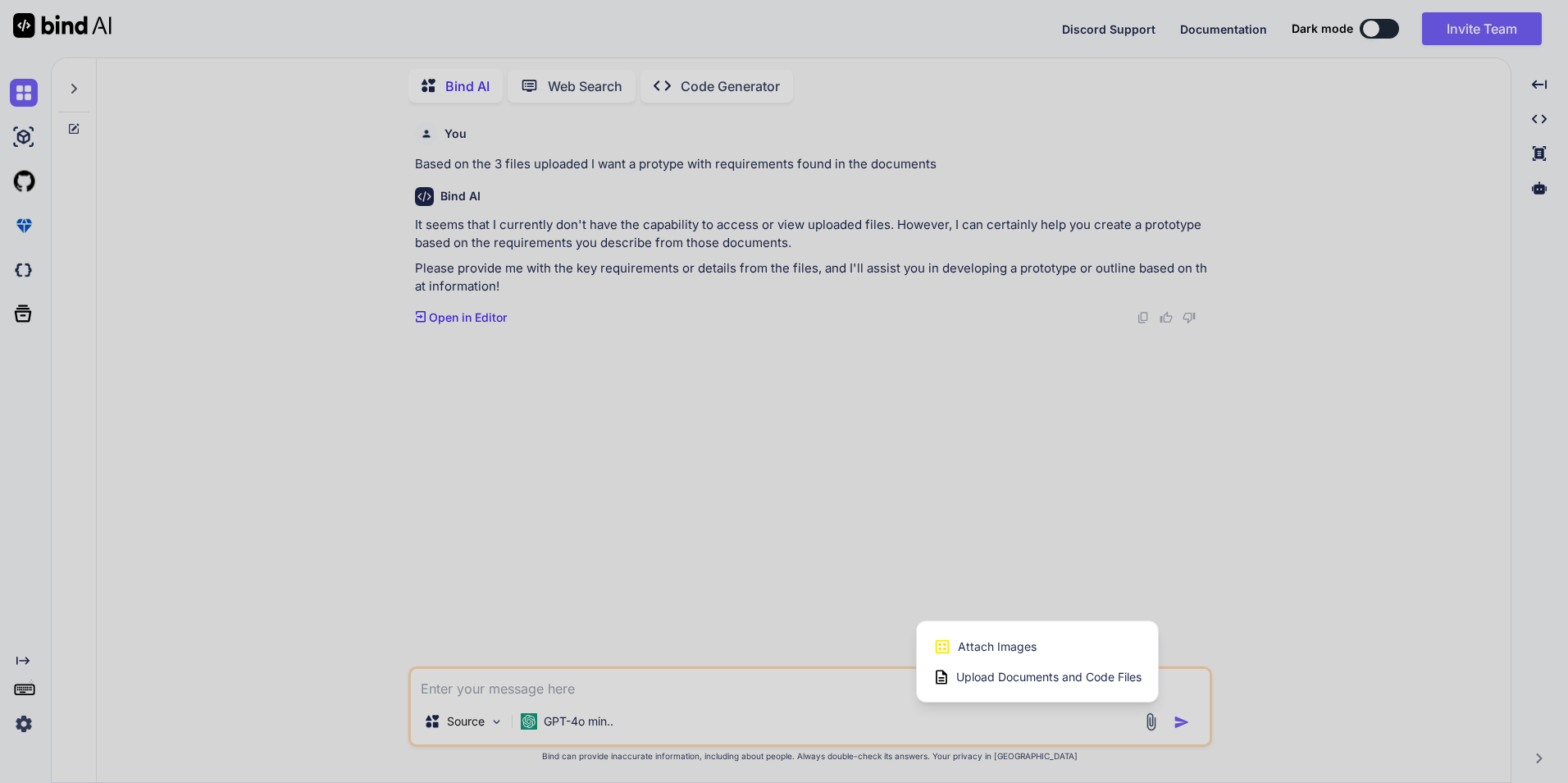
click at [1081, 682] on span "Upload Documents and Code Files" at bounding box center [1049, 677] width 185 height 16
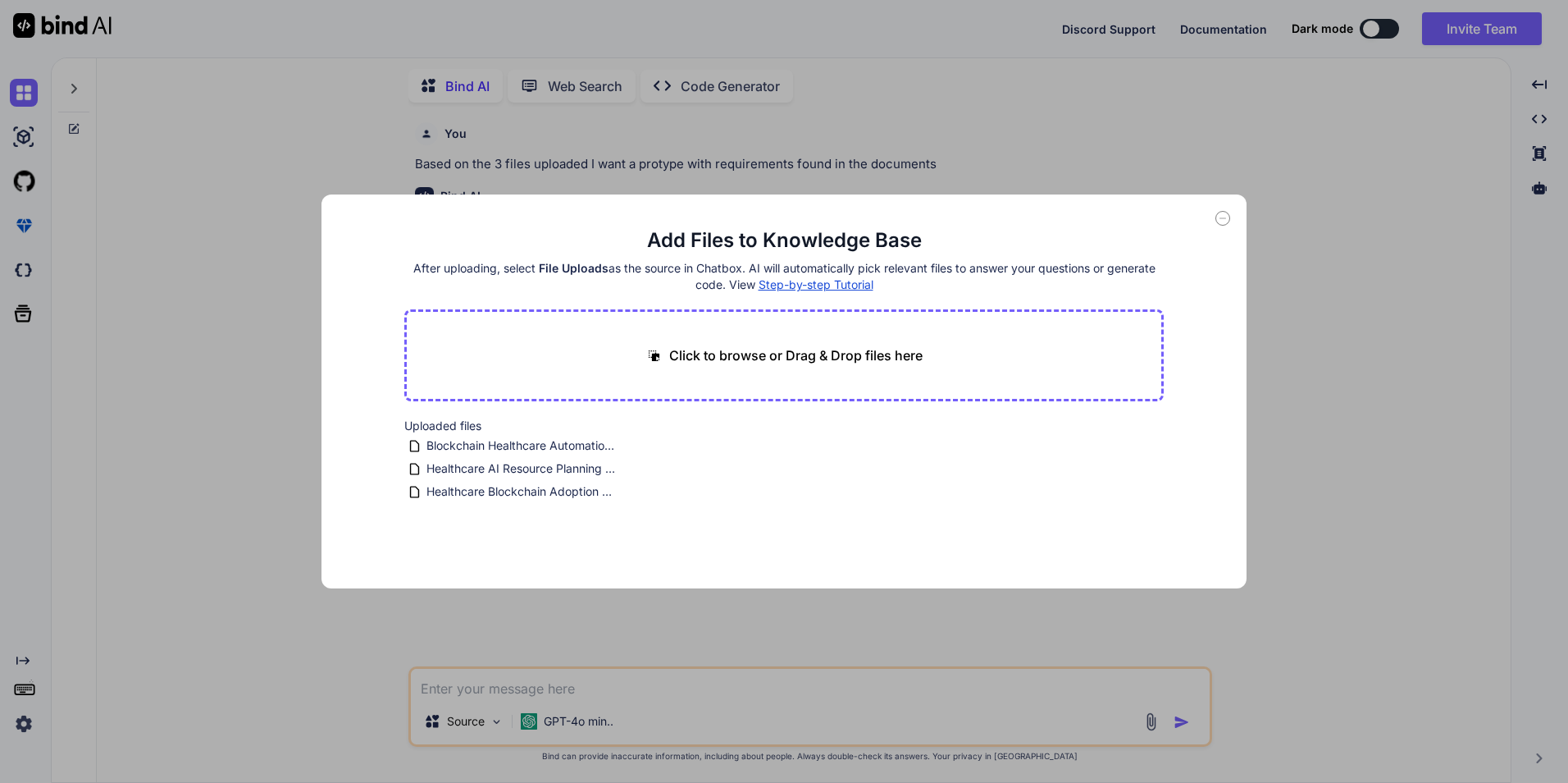
click at [786, 351] on p "Click to browse or Drag & Drop files here" at bounding box center [795, 355] width 253 height 20
type input "C:\fakepath\Healthcare AI Resource Planning Analysis.docx"
click at [455, 445] on span "Healthcare AI Resource Planning Analysis_1" at bounding box center [504, 444] width 132 height 17
click at [1137, 539] on button "Finish" at bounding box center [1135, 538] width 58 height 33
click at [789, 286] on span "Step-by-step Tutorial" at bounding box center [816, 285] width 115 height 14
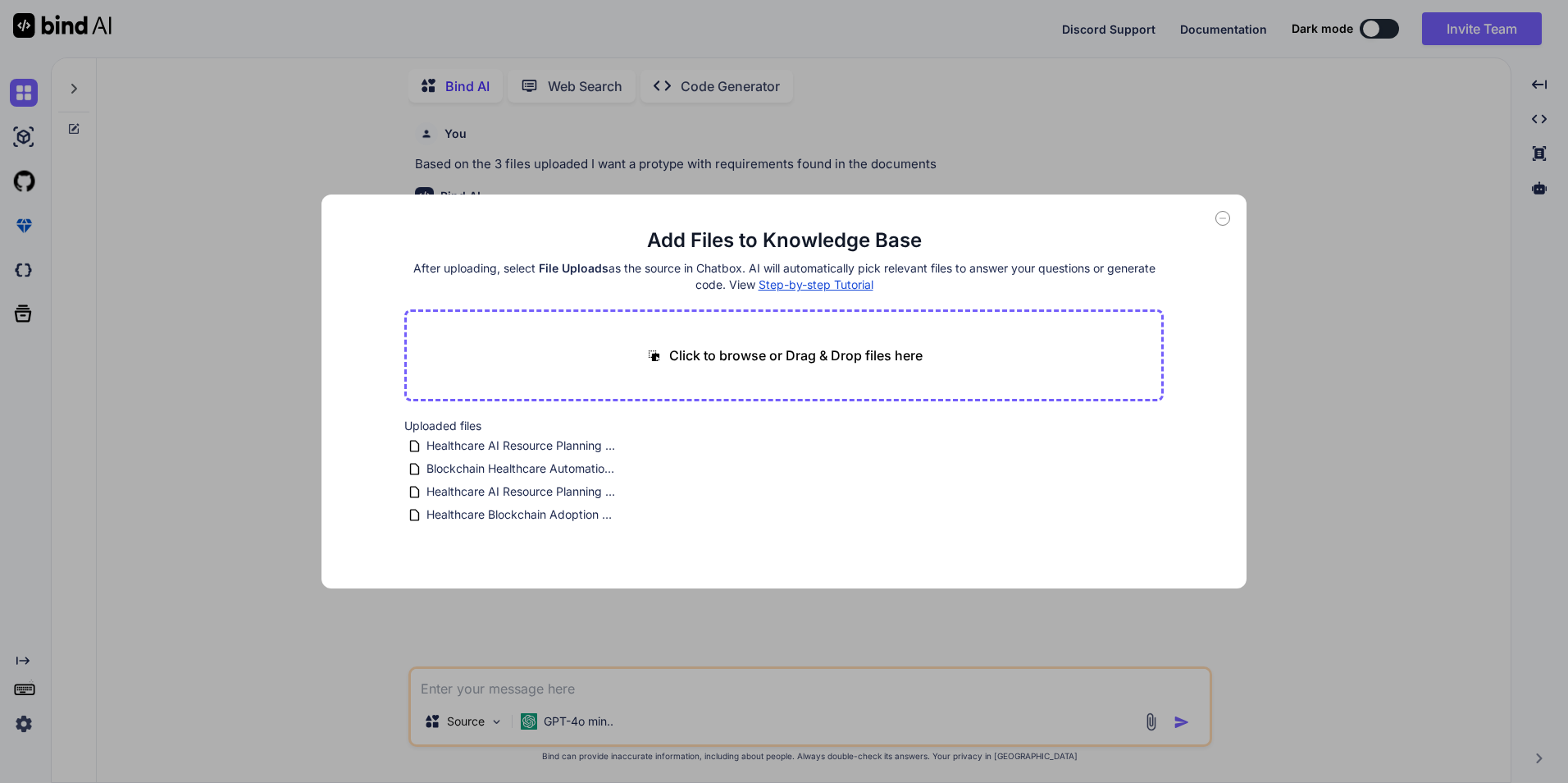
click at [462, 722] on div "Add Files to Knowledge Base After uploading, select File Uploads as the source …" at bounding box center [784, 392] width 1568 height 783
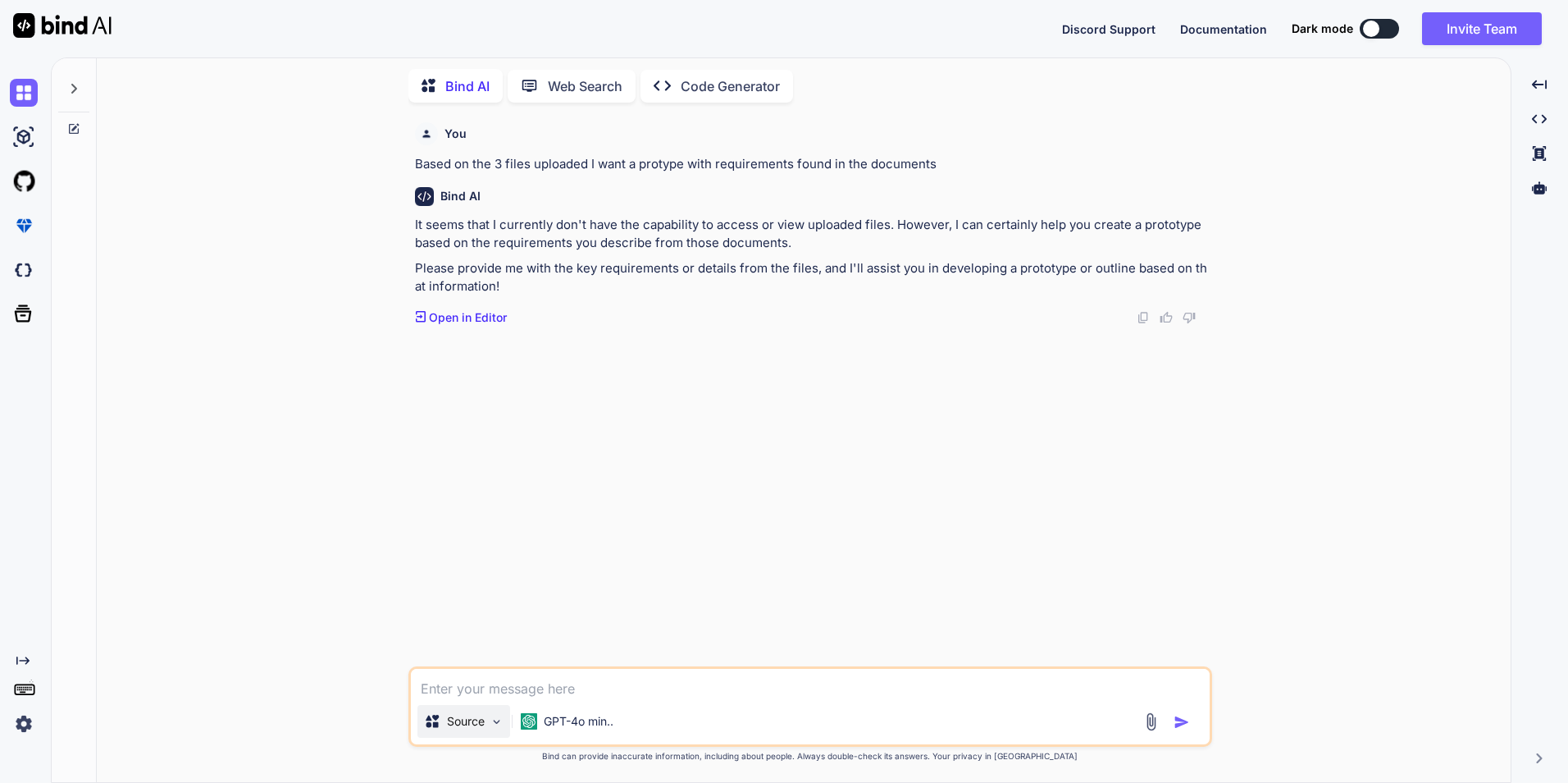
click at [504, 722] on div "Source" at bounding box center [463, 721] width 92 height 33
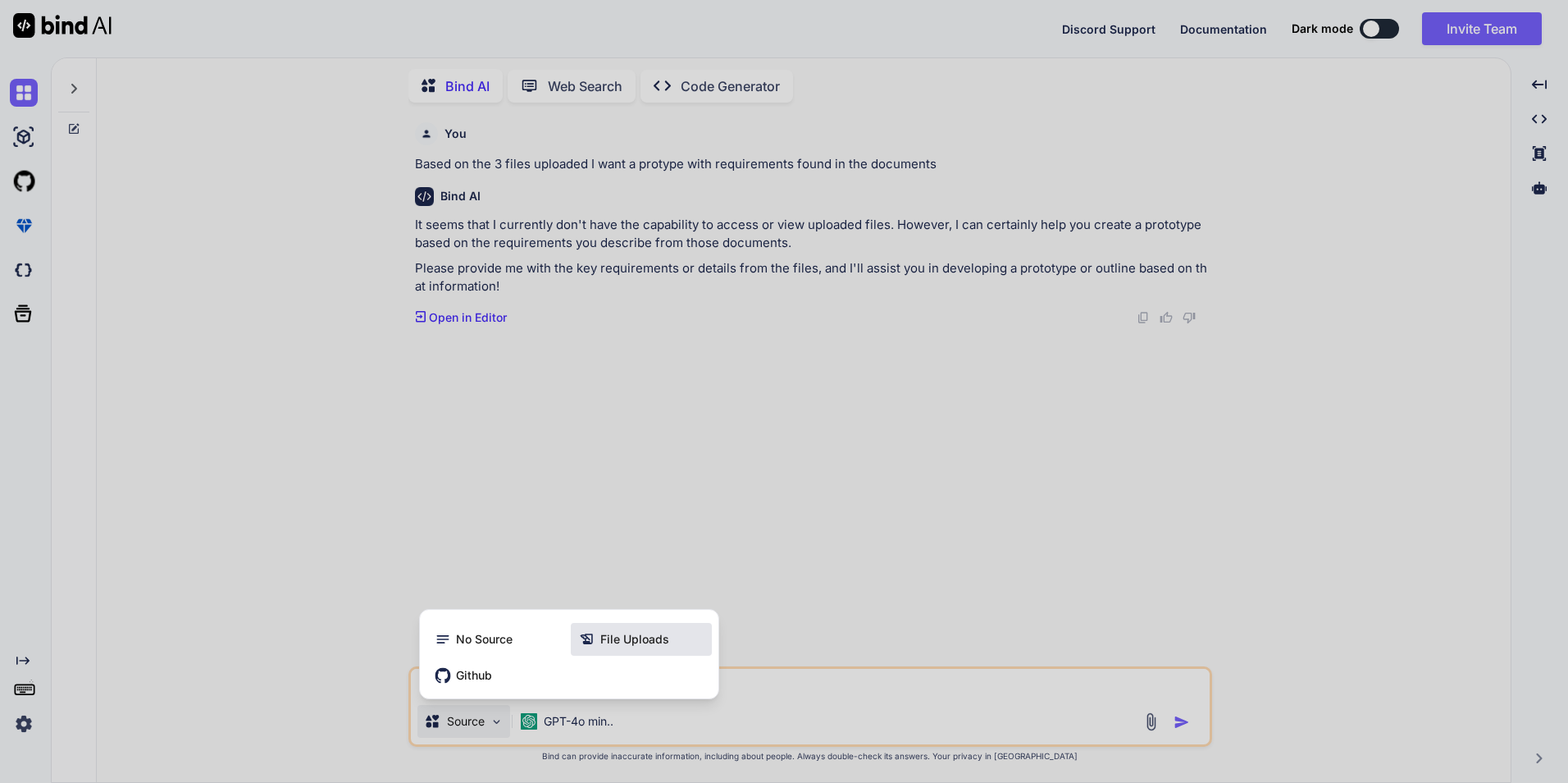
click at [617, 633] on span "File Uploads" at bounding box center [634, 639] width 68 height 16
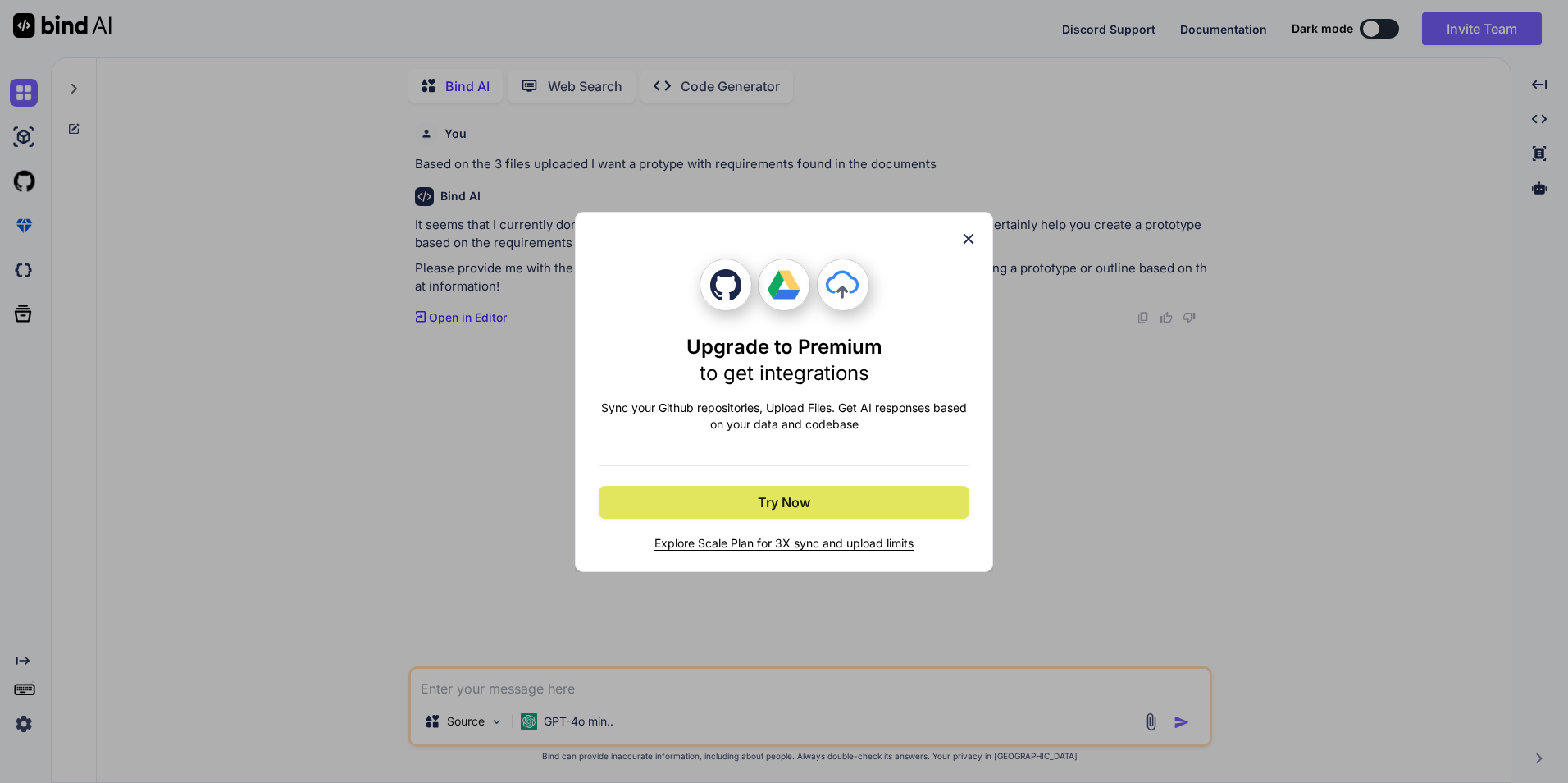
click at [822, 502] on button "Try Now" at bounding box center [784, 502] width 371 height 33
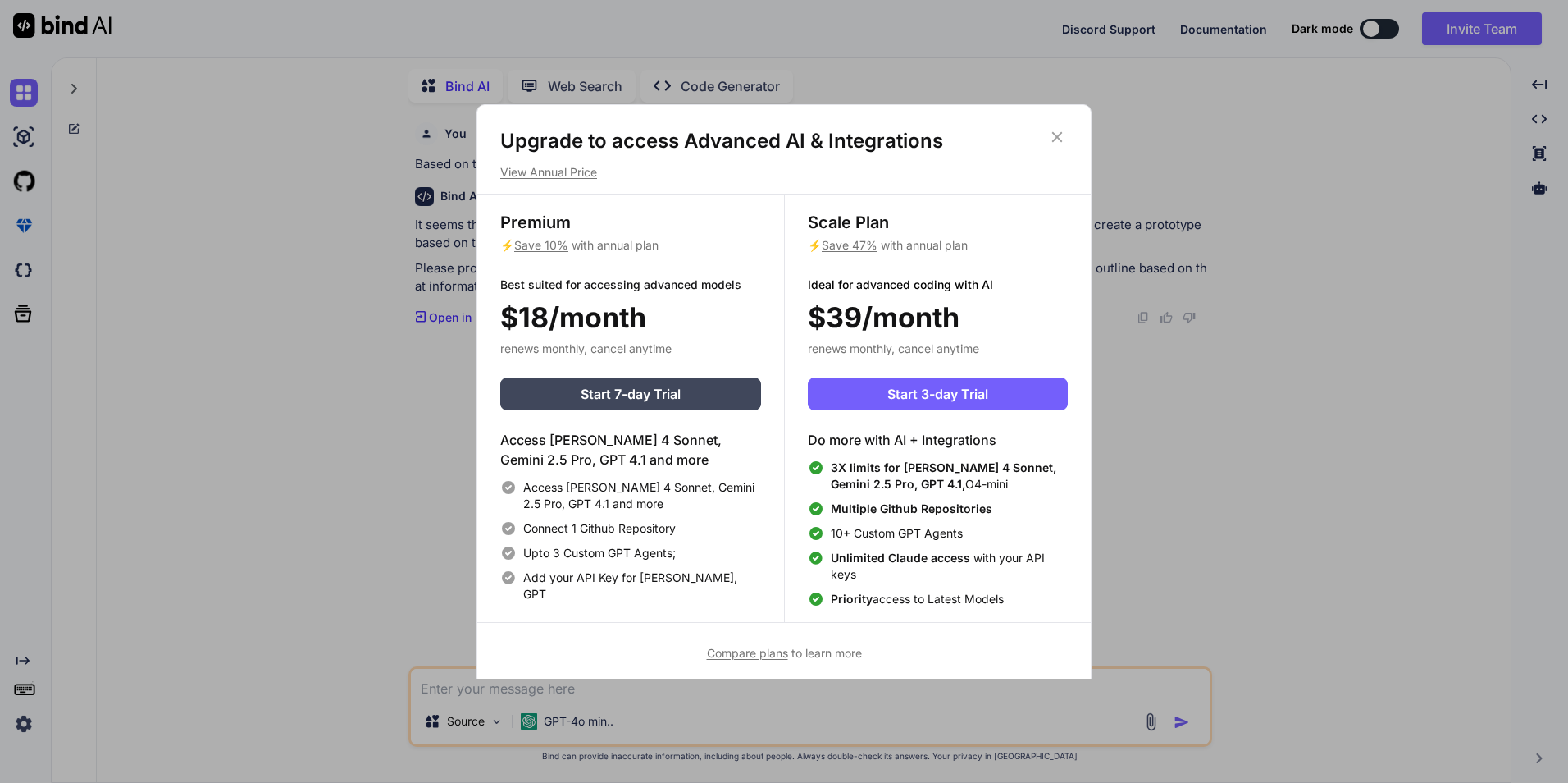
click at [1053, 128] on icon at bounding box center [1057, 137] width 18 height 18
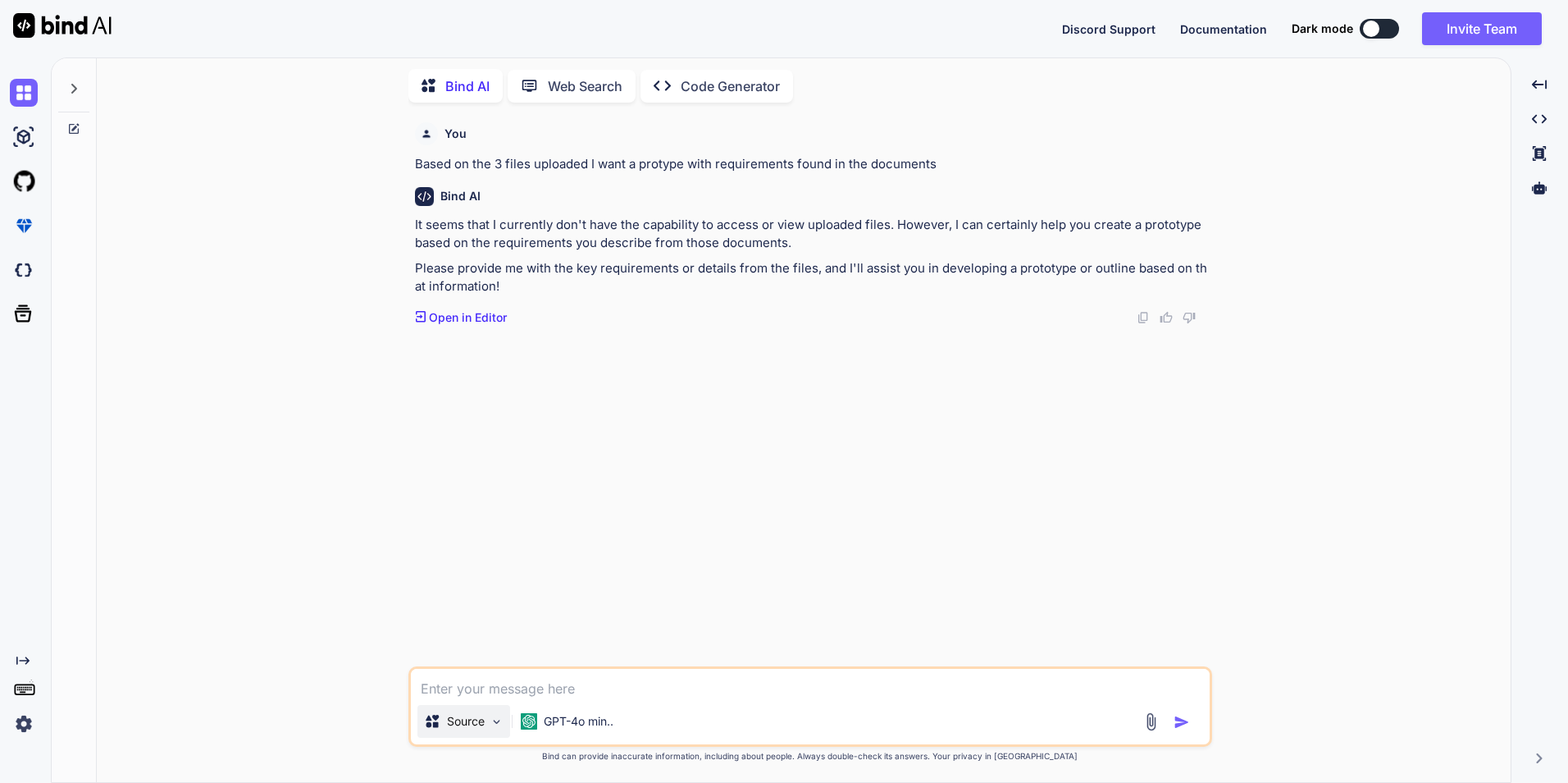
click at [495, 716] on img at bounding box center [496, 722] width 14 height 14
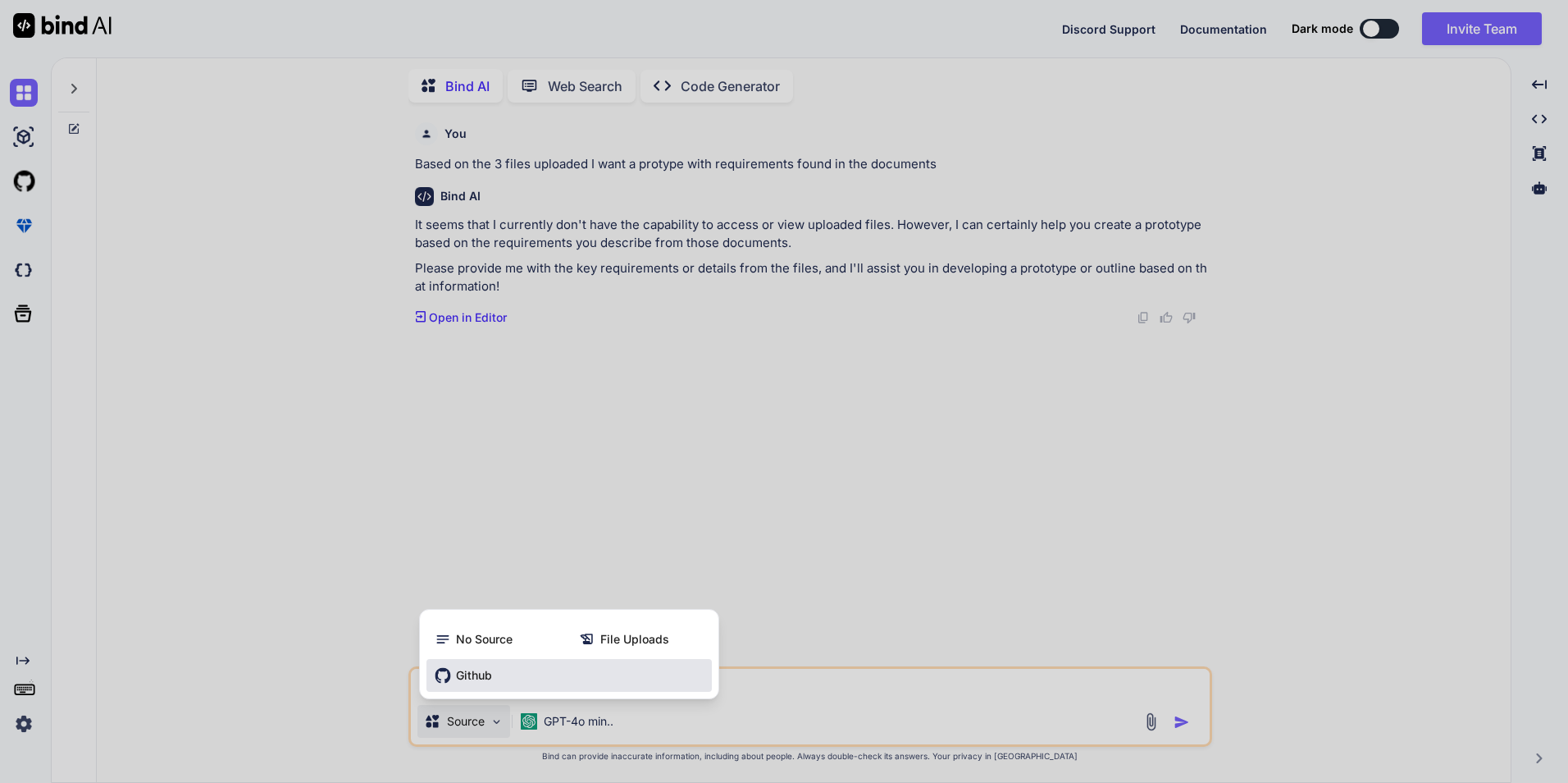
click at [487, 669] on span "Github" at bounding box center [474, 675] width 36 height 16
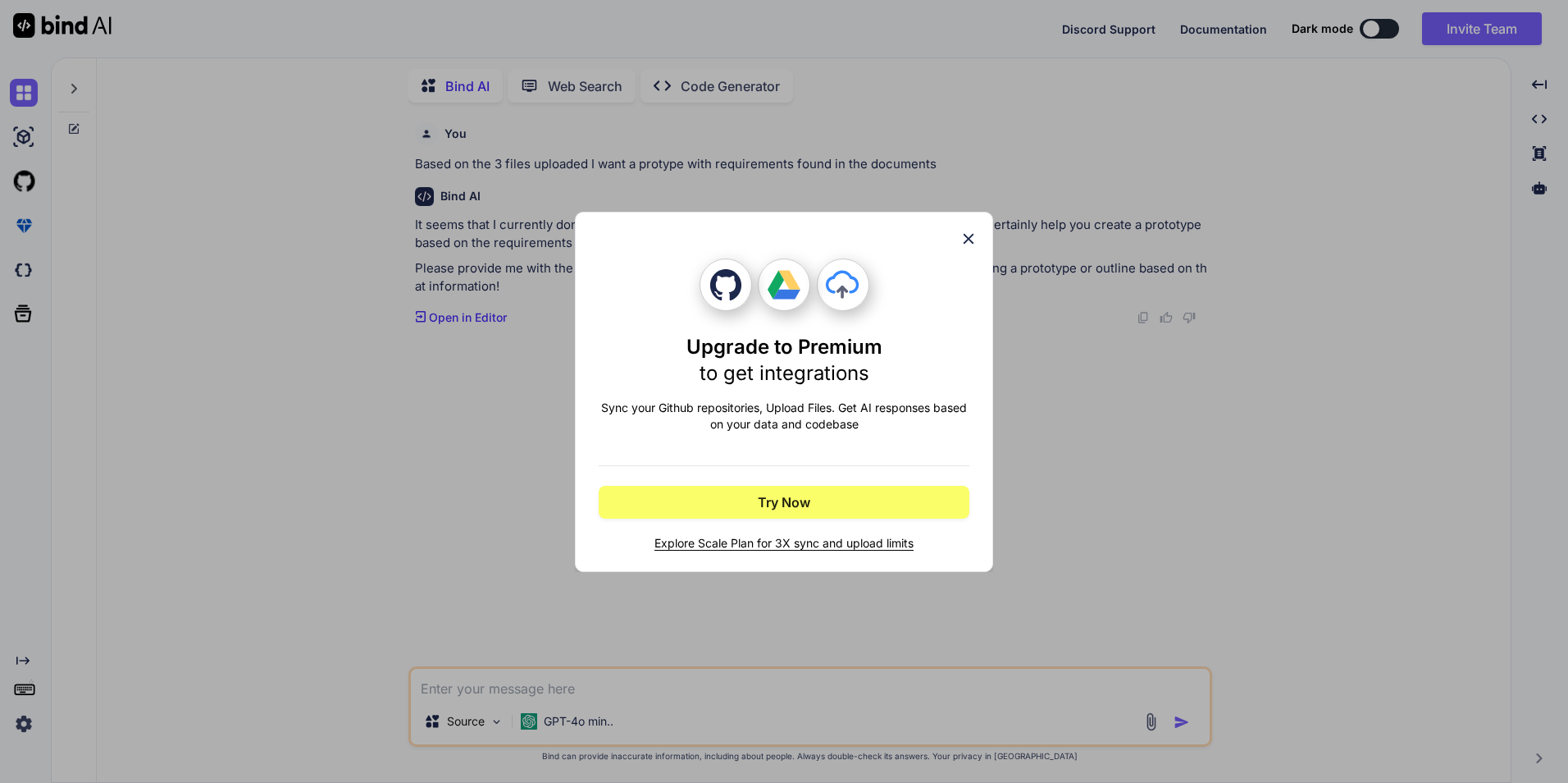
click at [969, 238] on icon at bounding box center [969, 238] width 11 height 11
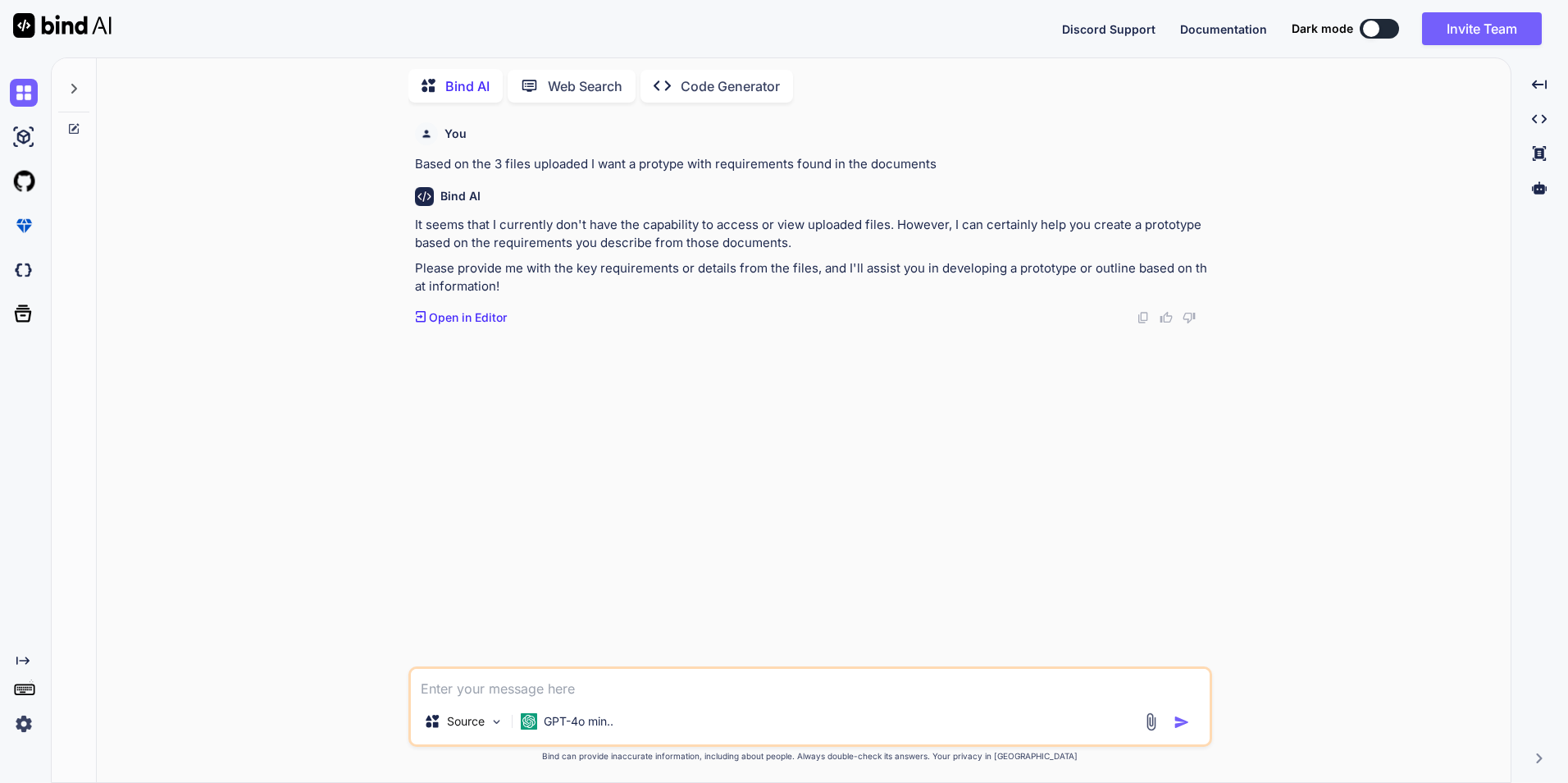
click at [469, 319] on p "Open in Editor" at bounding box center [468, 318] width 78 height 16
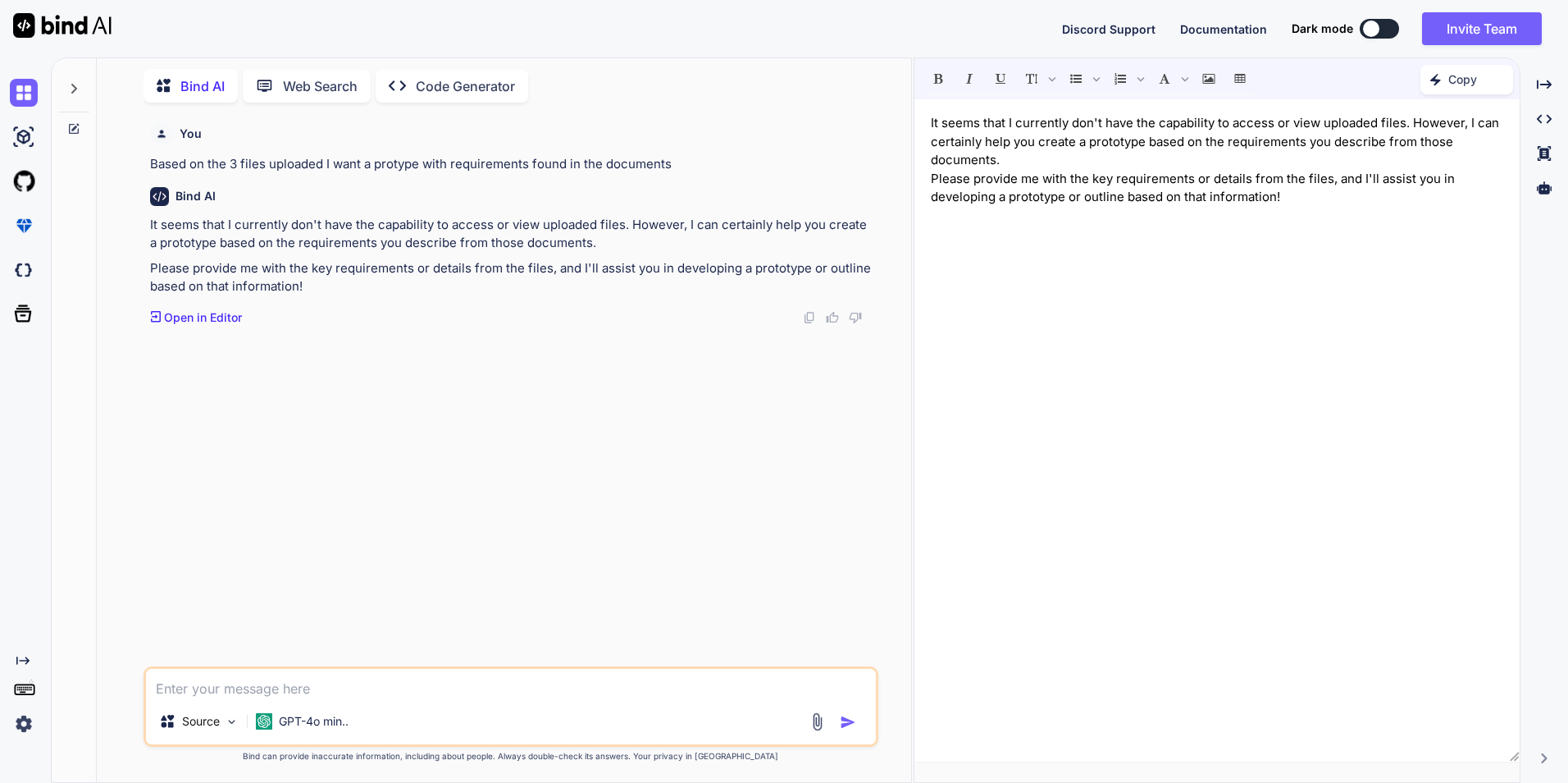
click at [398, 695] on textarea at bounding box center [511, 683] width 730 height 29
type textarea "you suck"
click at [848, 712] on div at bounding box center [835, 721] width 55 height 19
click at [845, 717] on img "button" at bounding box center [848, 722] width 16 height 16
